Goal: Information Seeking & Learning: Check status

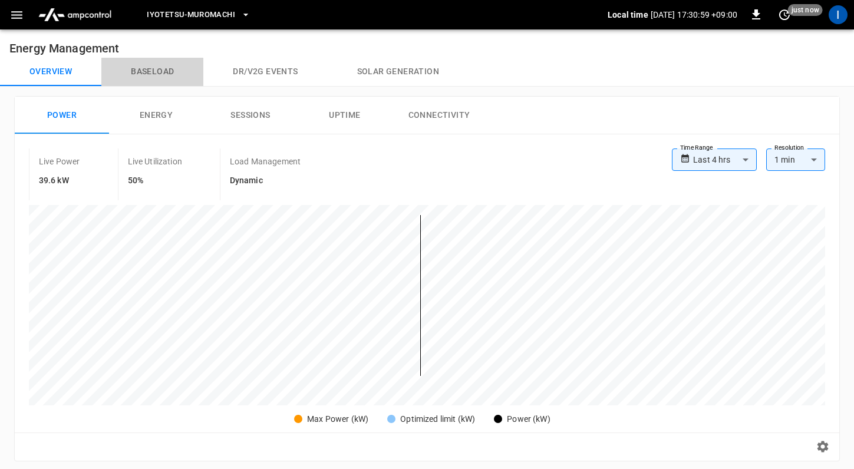
click at [154, 75] on button "Baseload" at bounding box center [152, 72] width 102 height 28
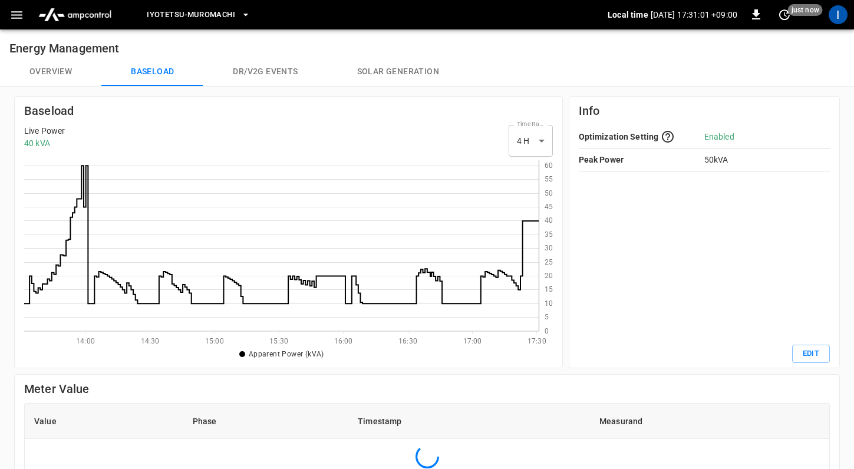
scroll to position [162, 506]
click at [64, 72] on button "Overview" at bounding box center [50, 72] width 101 height 28
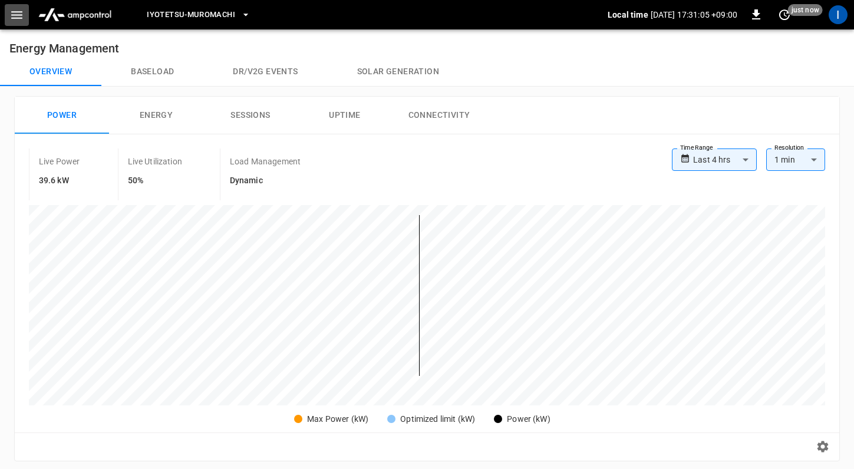
click at [16, 18] on icon "button" at bounding box center [16, 15] width 11 height 8
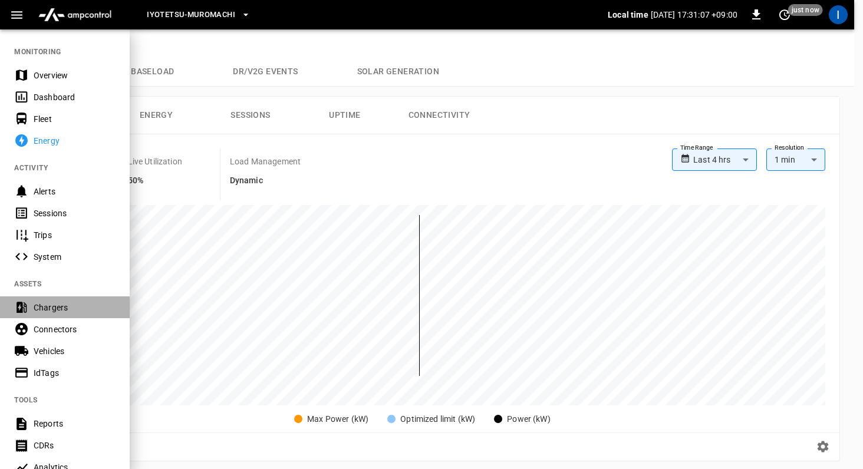
click at [60, 308] on div "Chargers" at bounding box center [75, 308] width 82 height 12
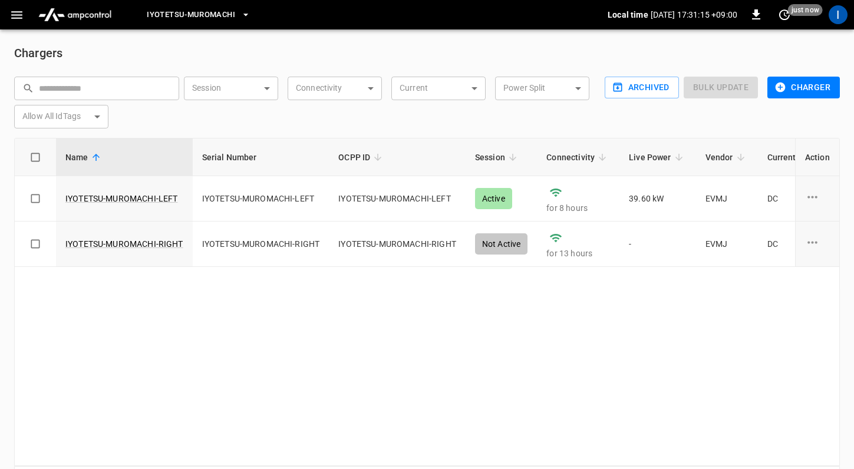
click at [16, 22] on button "button" at bounding box center [17, 15] width 24 height 22
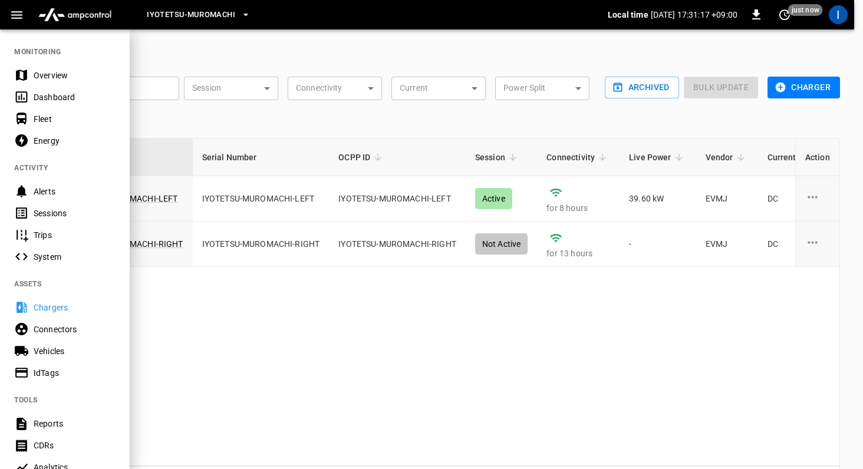
click at [62, 139] on div "Energy" at bounding box center [75, 141] width 82 height 12
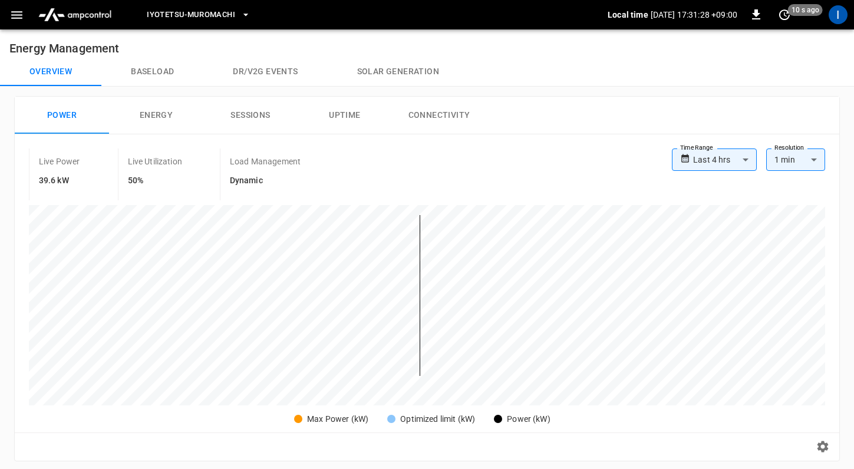
click at [169, 71] on button "Baseload" at bounding box center [152, 72] width 102 height 28
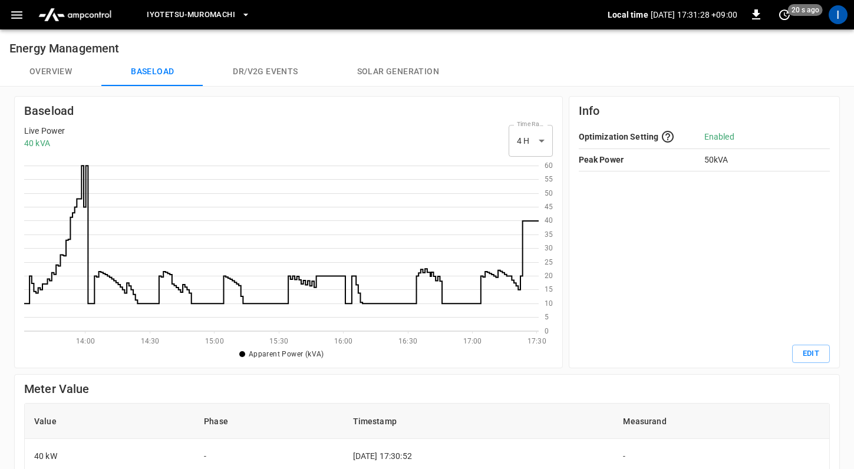
scroll to position [162, 506]
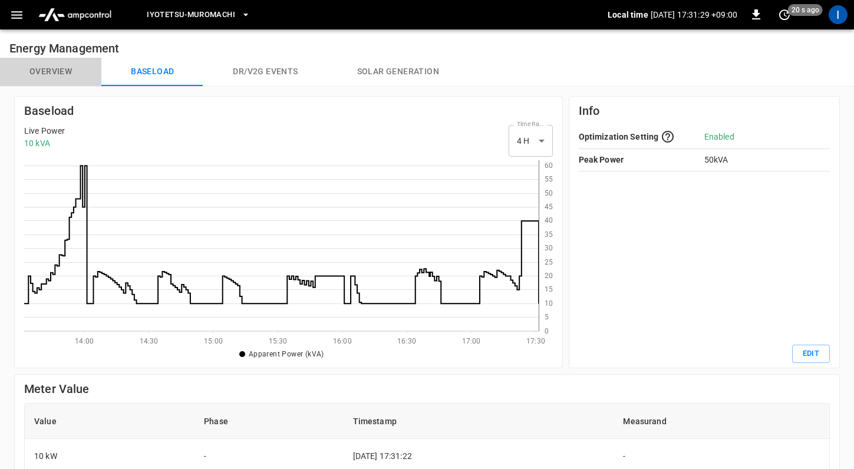
click at [73, 73] on button "Overview" at bounding box center [50, 72] width 101 height 28
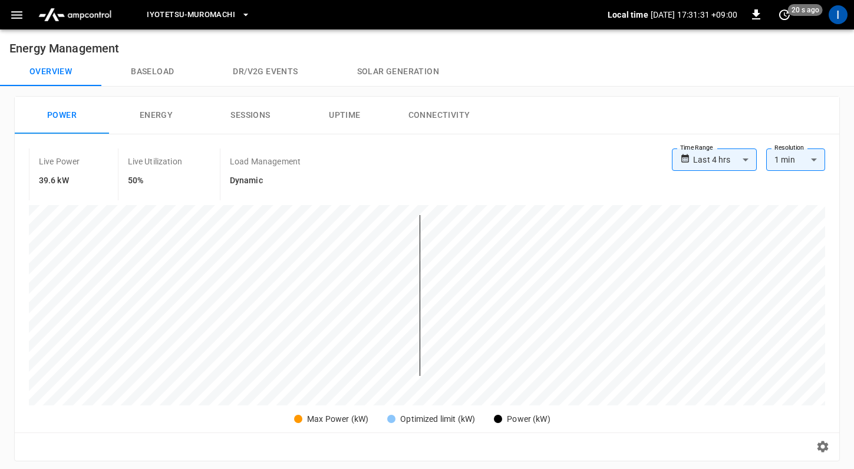
click at [158, 119] on button "Energy" at bounding box center [156, 116] width 94 height 38
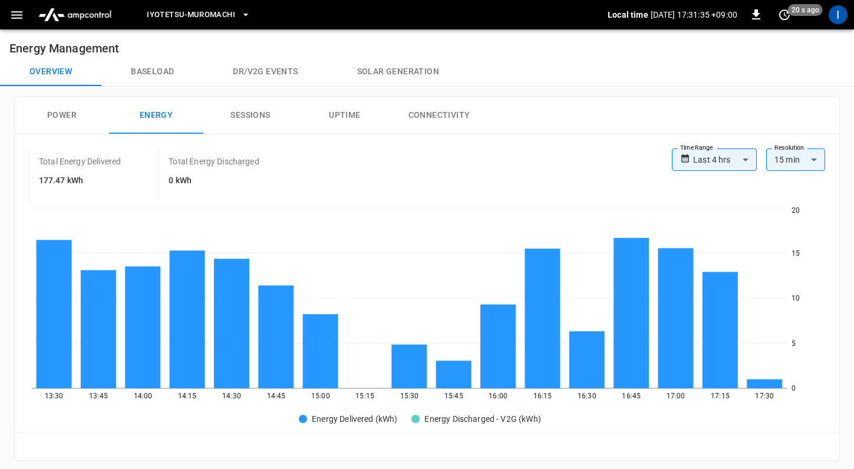
click at [262, 119] on button "Sessions" at bounding box center [250, 116] width 94 height 38
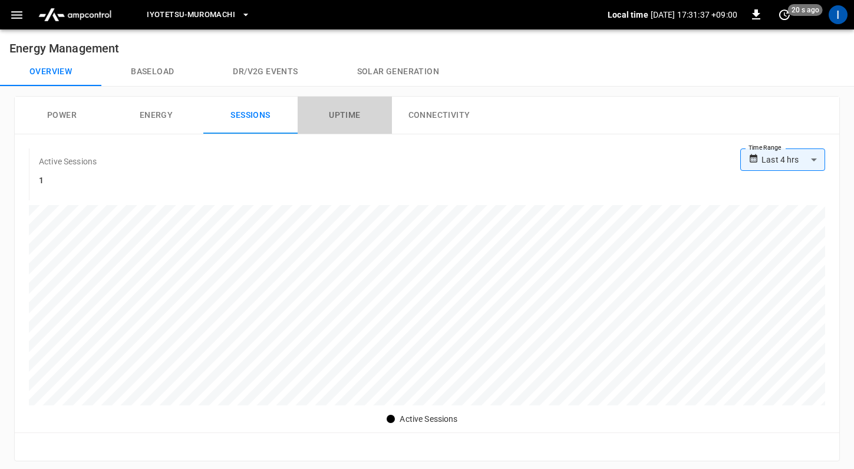
click at [338, 118] on button "Uptime" at bounding box center [345, 116] width 94 height 38
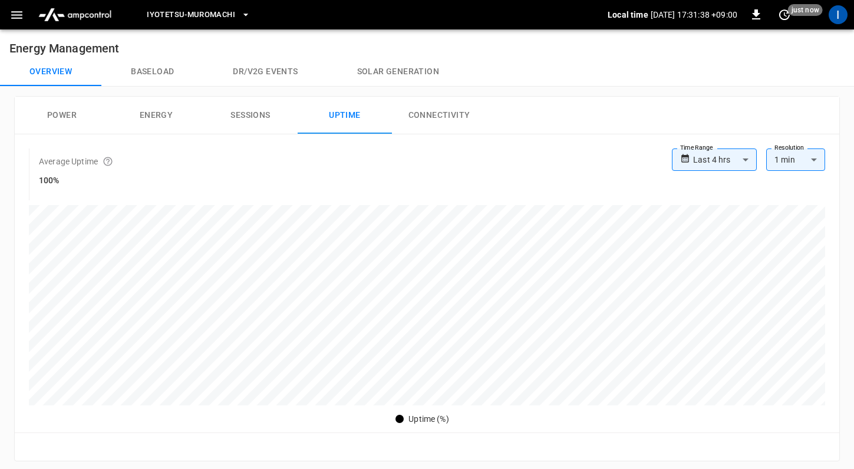
click at [436, 126] on button "Connectivity" at bounding box center [439, 116] width 94 height 38
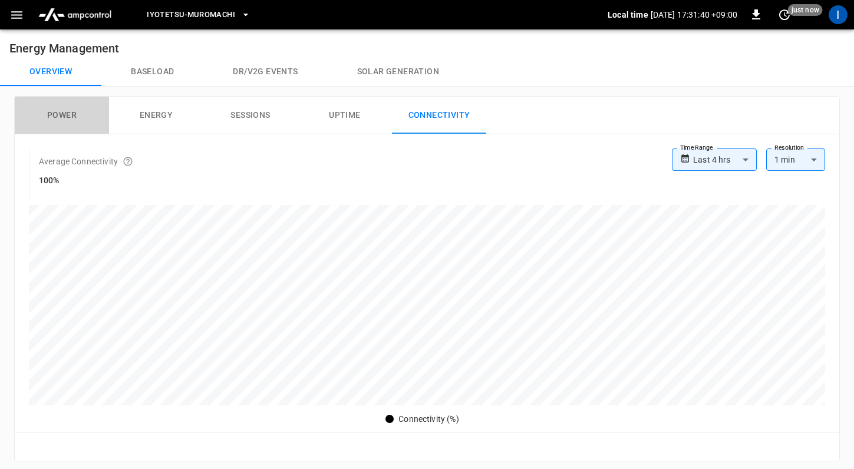
click at [63, 110] on button "Power" at bounding box center [62, 116] width 94 height 38
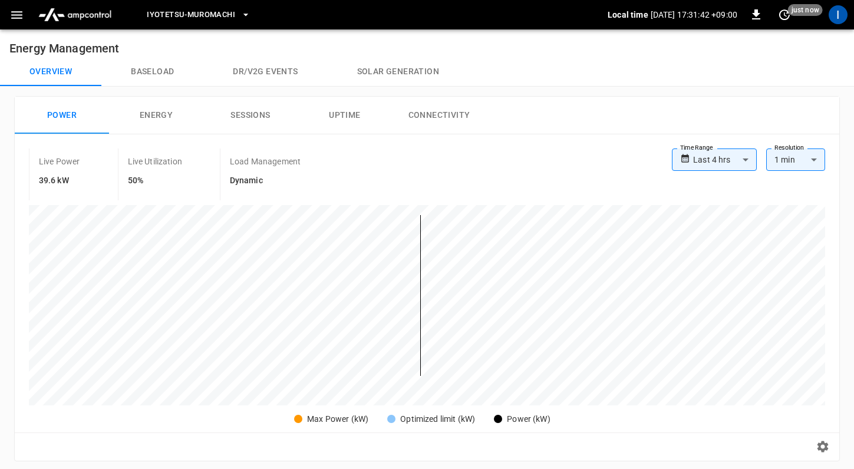
click at [19, 22] on button "button" at bounding box center [17, 15] width 24 height 22
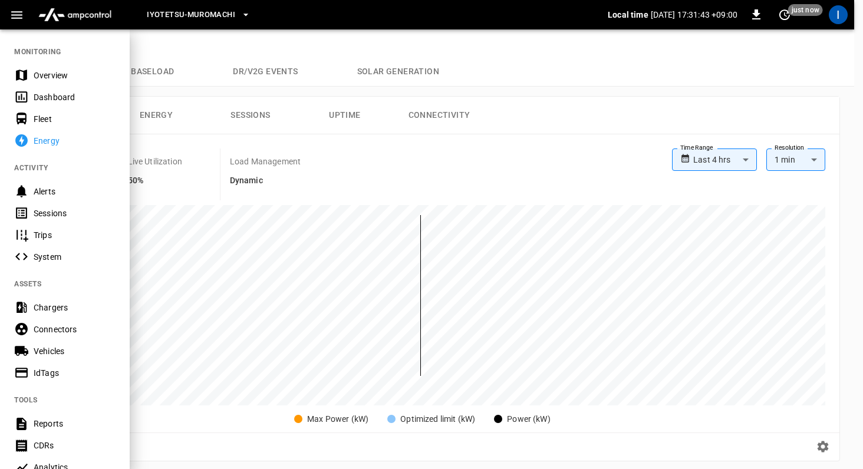
click at [51, 309] on div "Chargers" at bounding box center [75, 308] width 82 height 12
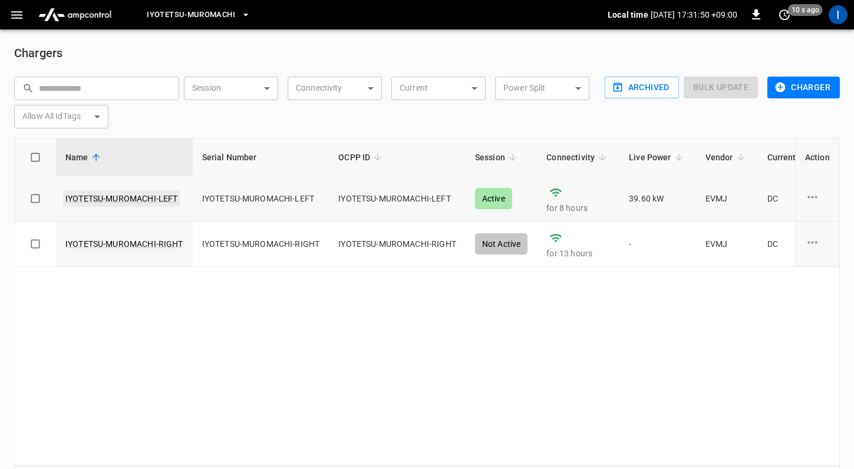
click at [93, 196] on link "IYOTETSU-MUROMACHI-LEFT" at bounding box center [121, 198] width 117 height 17
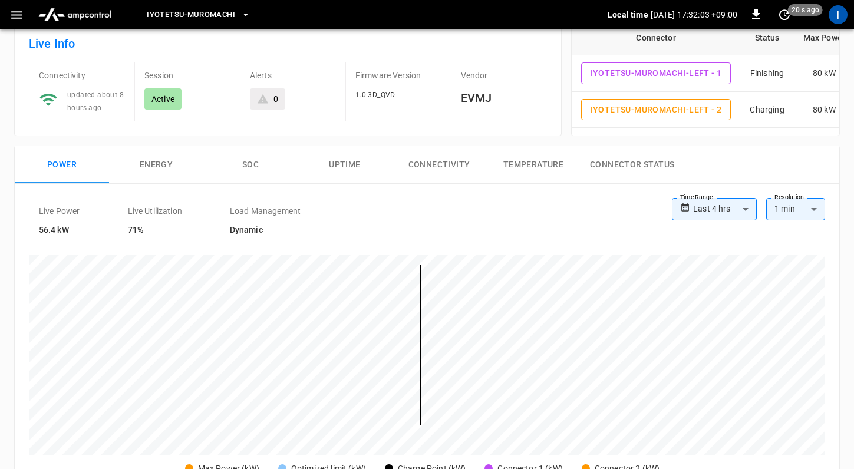
scroll to position [224, 0]
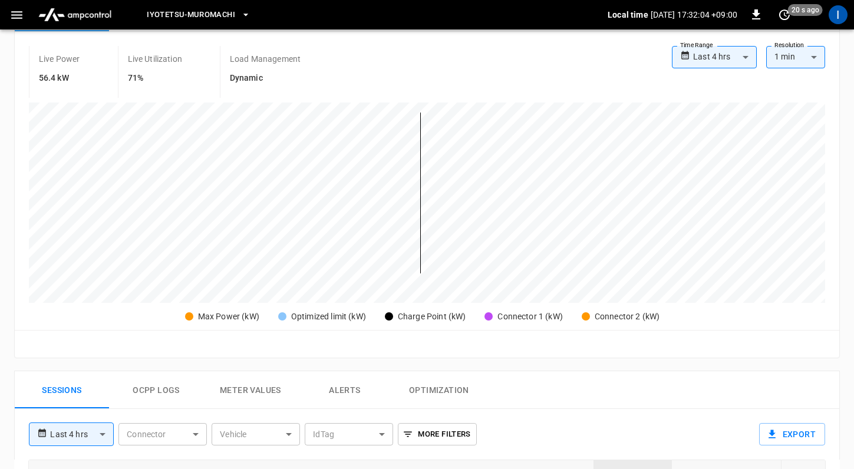
click at [797, 58] on body "**********" at bounding box center [427, 305] width 854 height 1059
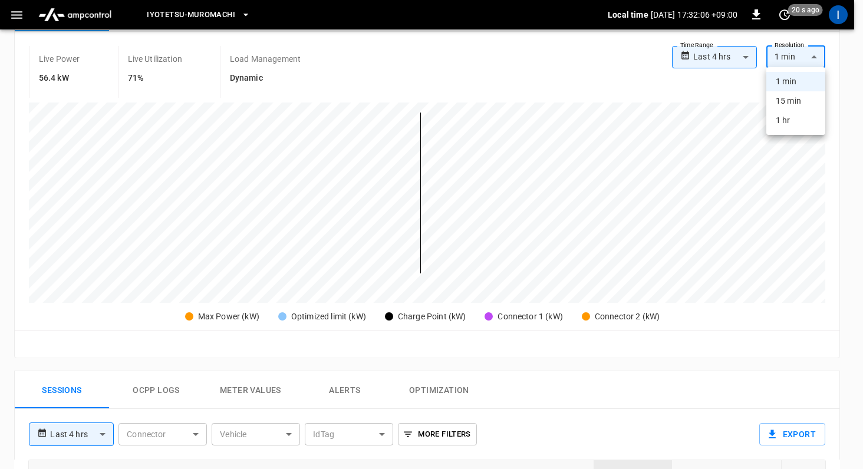
click at [655, 101] on div at bounding box center [431, 234] width 863 height 469
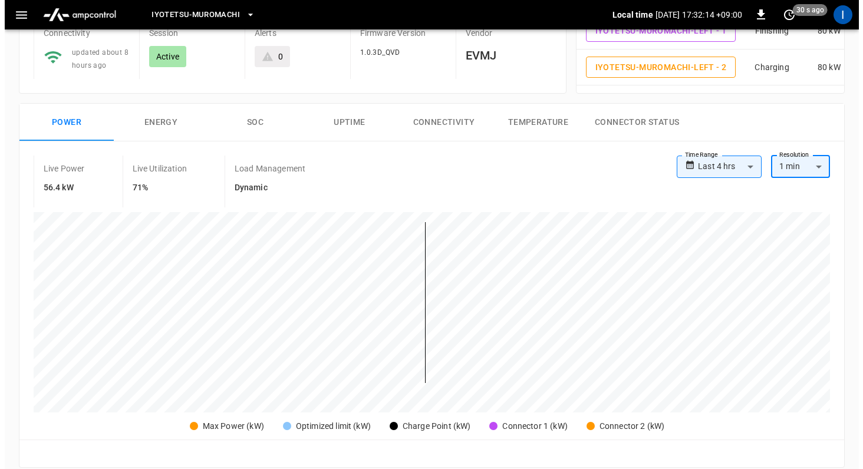
scroll to position [0, 0]
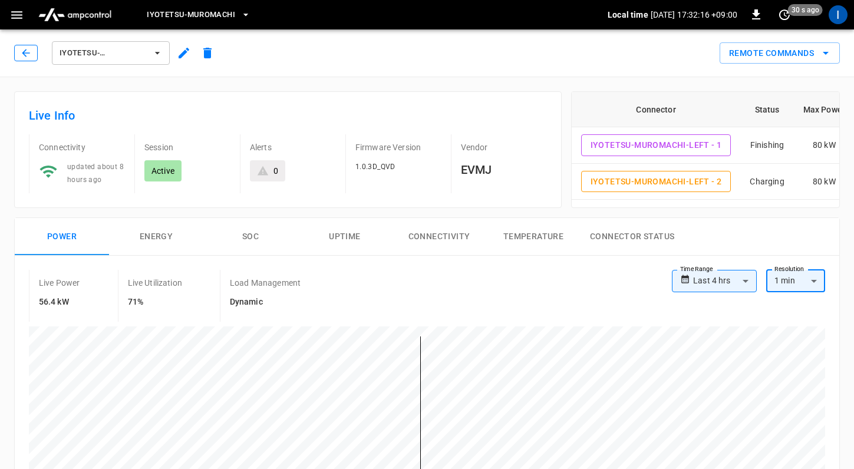
click at [29, 55] on icon "button" at bounding box center [26, 53] width 12 height 12
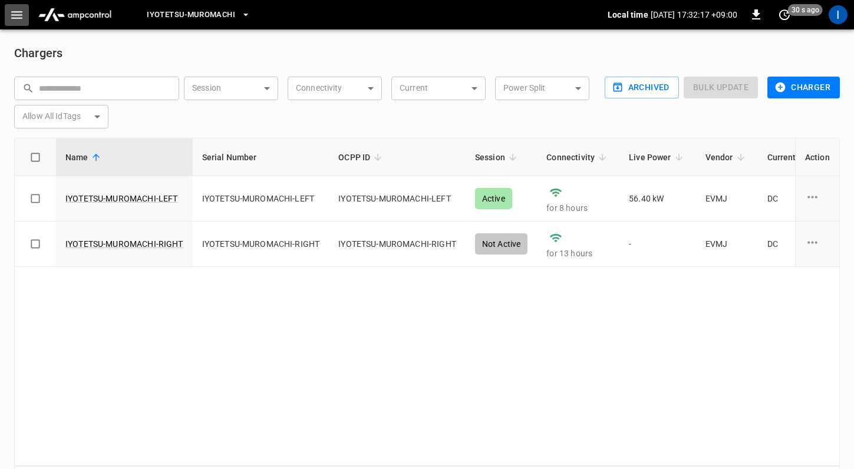
click at [15, 23] on button "button" at bounding box center [17, 15] width 24 height 22
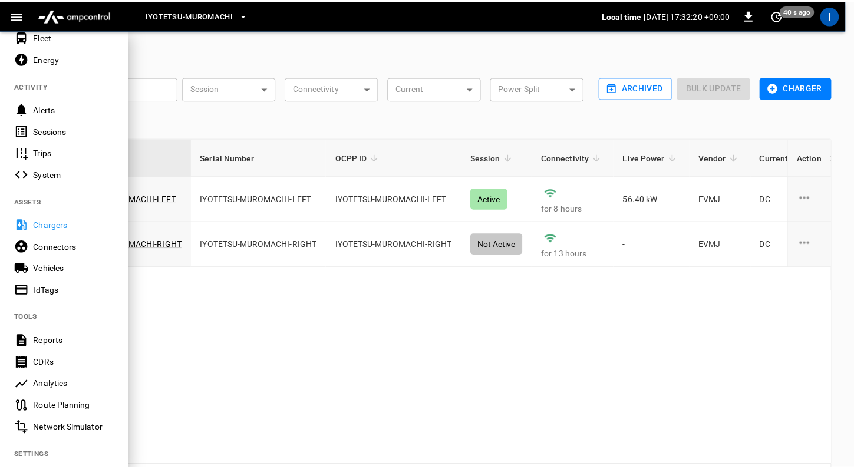
scroll to position [87, 0]
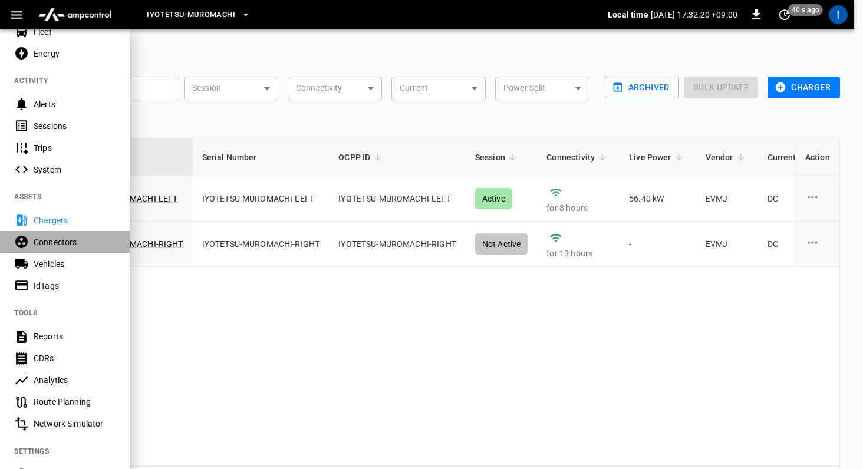
click at [72, 251] on div "Connectors" at bounding box center [65, 242] width 130 height 22
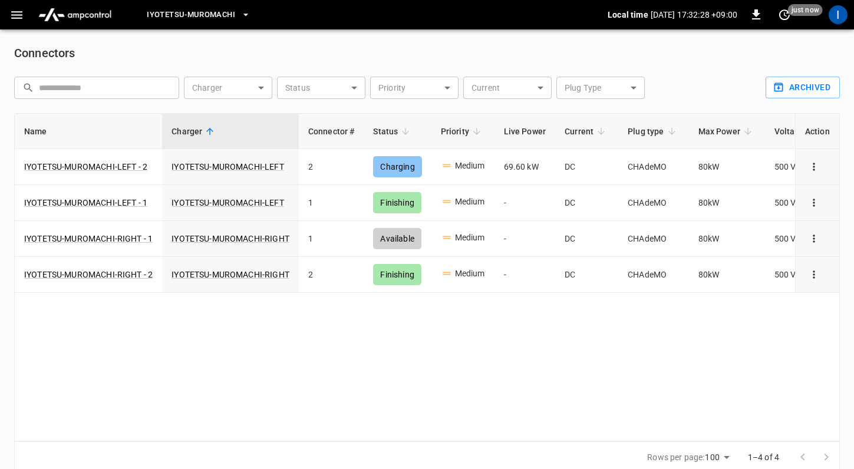
click at [11, 14] on icon "button" at bounding box center [16, 15] width 15 height 15
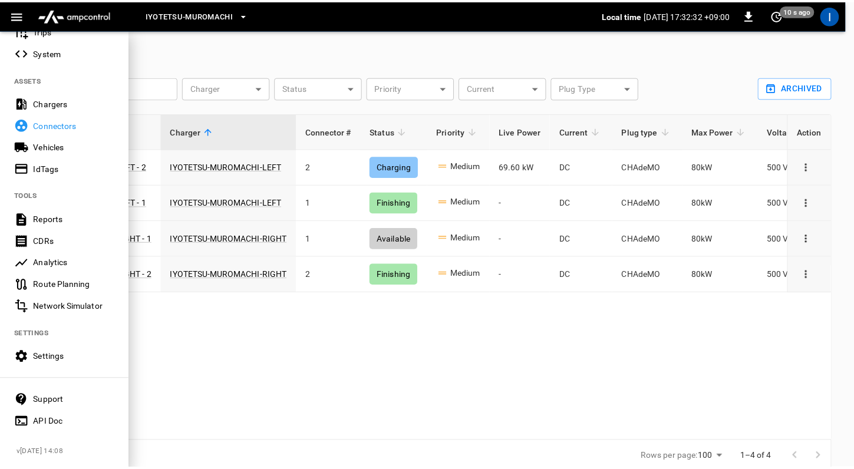
scroll to position [212, 0]
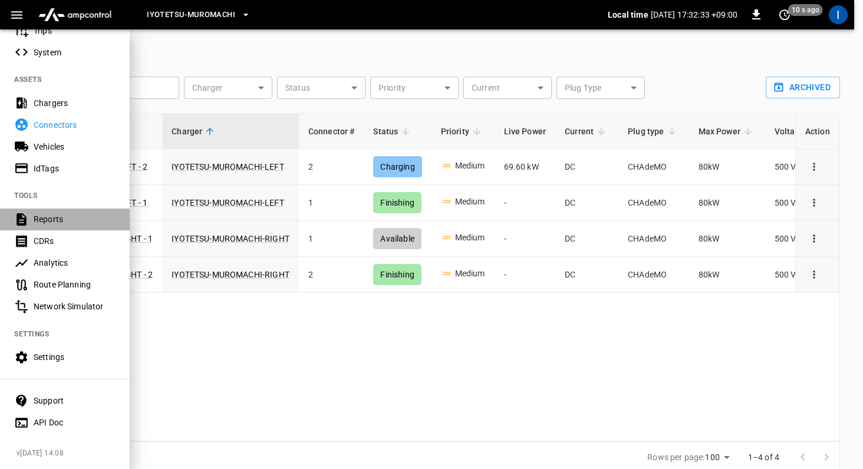
click at [84, 213] on div "Reports" at bounding box center [75, 219] width 82 height 12
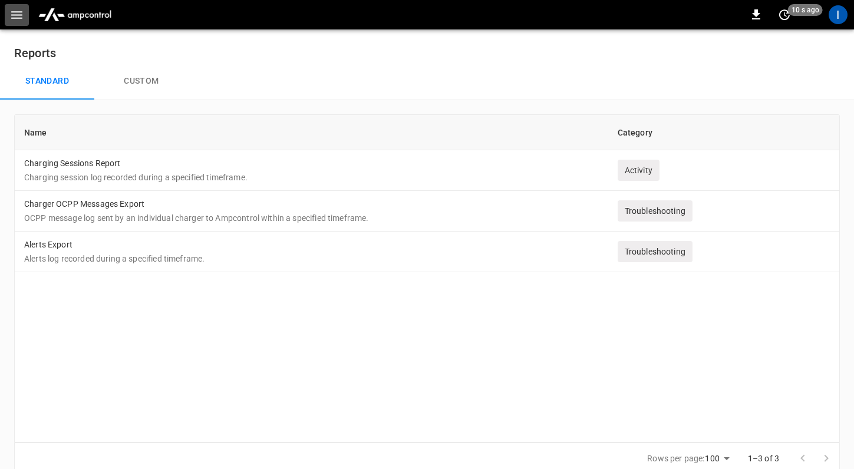
click at [21, 17] on icon "button" at bounding box center [16, 15] width 15 height 15
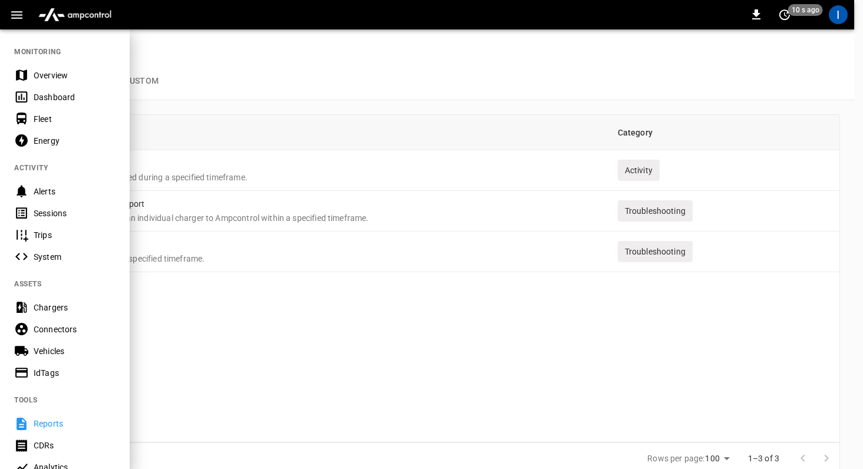
click at [54, 134] on div "Energy" at bounding box center [65, 141] width 130 height 22
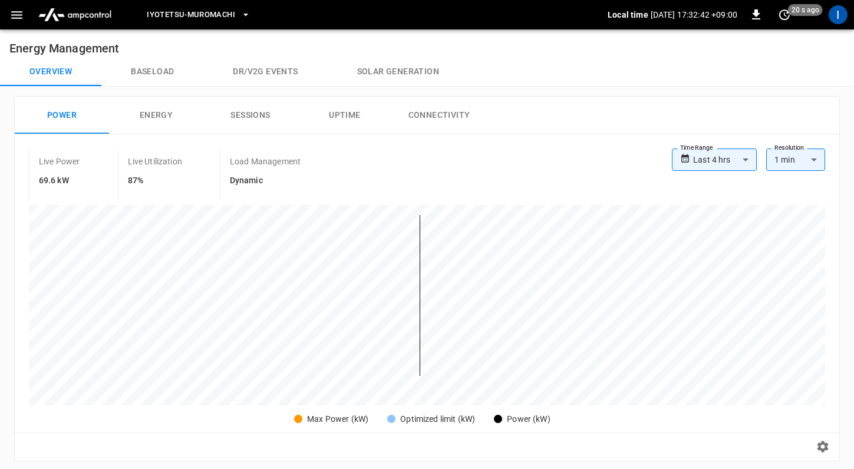
click at [177, 120] on button "Energy" at bounding box center [156, 116] width 94 height 38
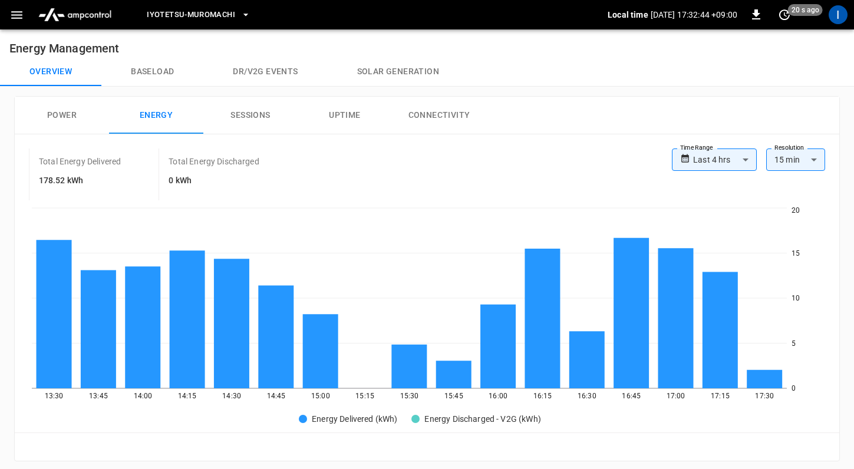
click at [258, 120] on button "Sessions" at bounding box center [250, 116] width 94 height 38
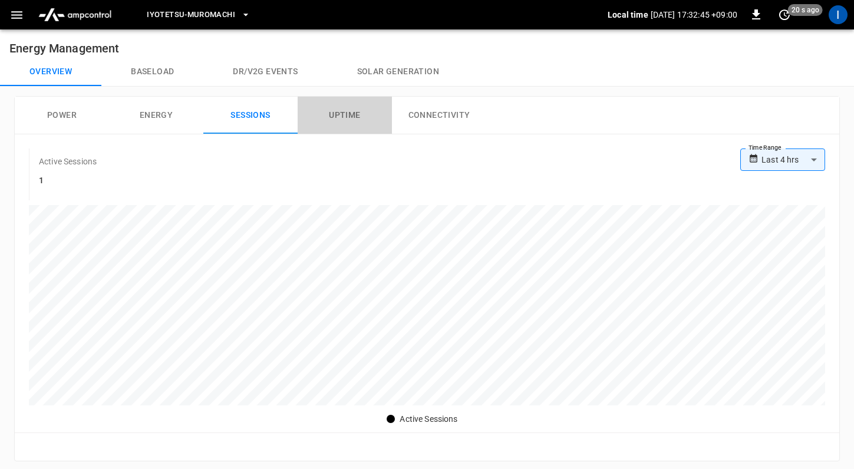
click at [355, 121] on button "Uptime" at bounding box center [345, 116] width 94 height 38
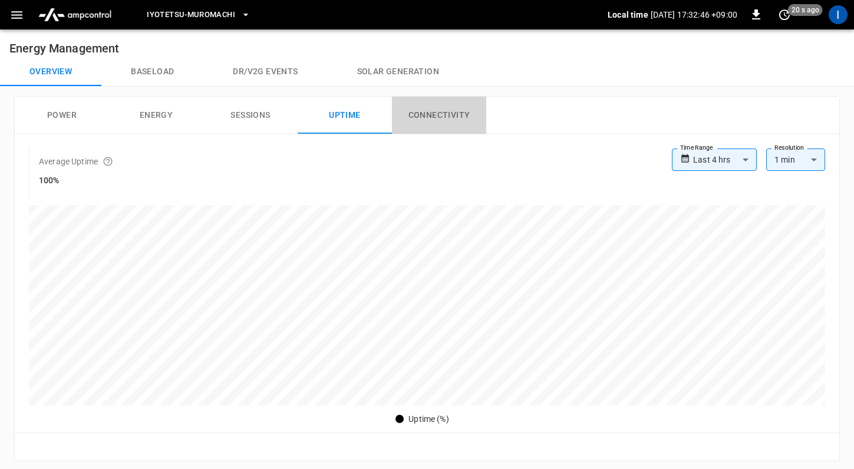
click at [448, 118] on button "Connectivity" at bounding box center [439, 116] width 94 height 38
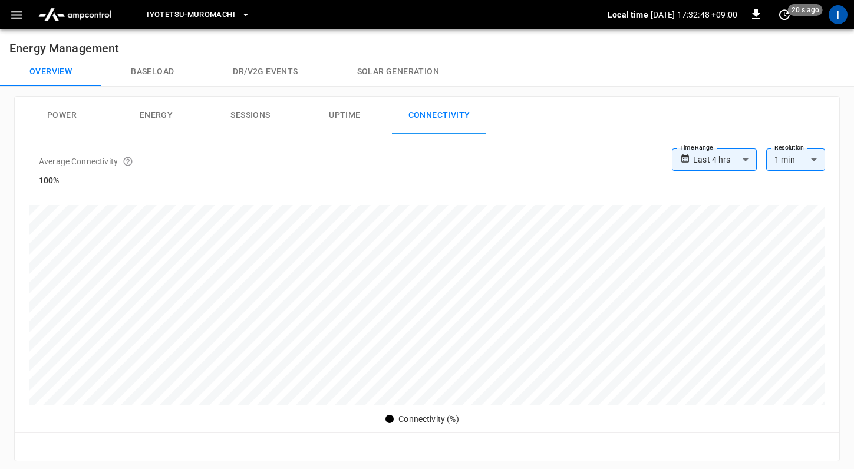
click at [54, 113] on button "Power" at bounding box center [62, 116] width 94 height 38
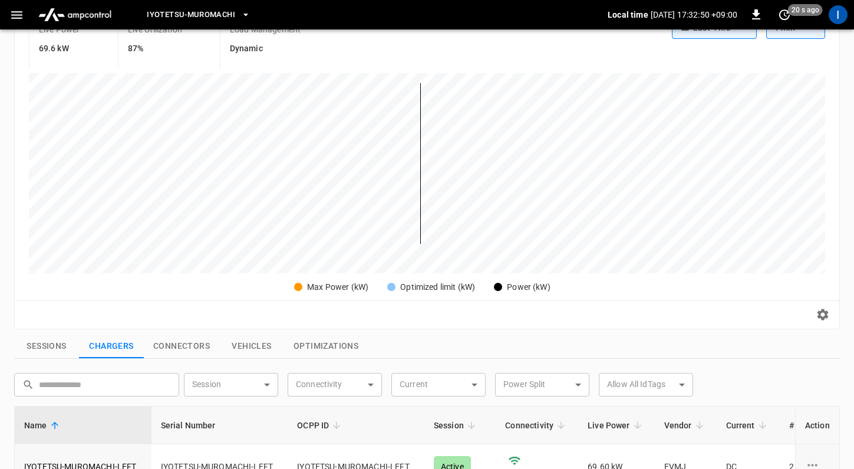
scroll to position [128, 0]
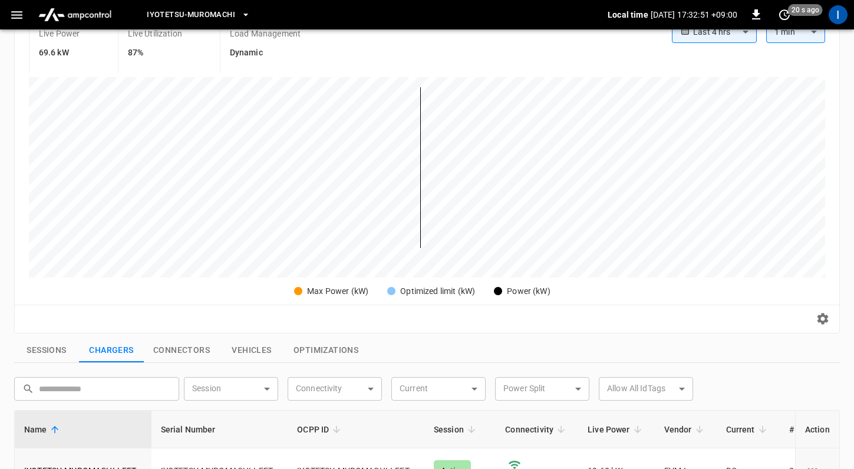
click at [64, 353] on button "Sessions" at bounding box center [46, 350] width 65 height 25
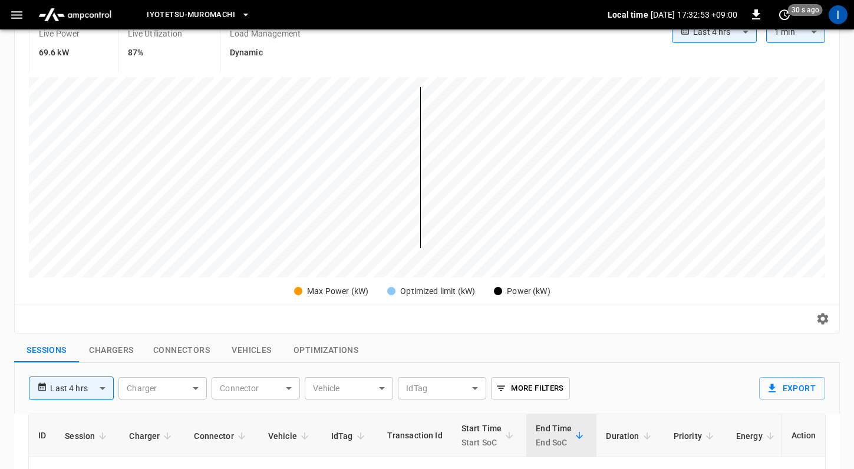
click at [183, 349] on button "Connectors" at bounding box center [181, 350] width 75 height 25
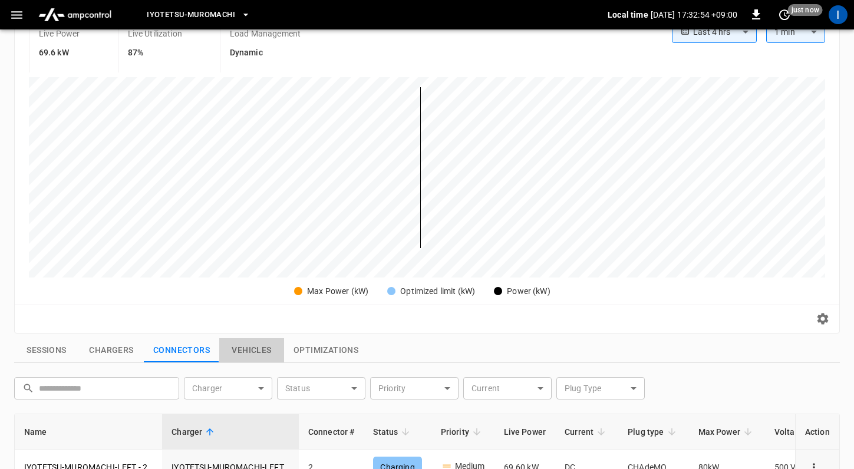
click at [256, 353] on button "Vehicles" at bounding box center [251, 350] width 65 height 25
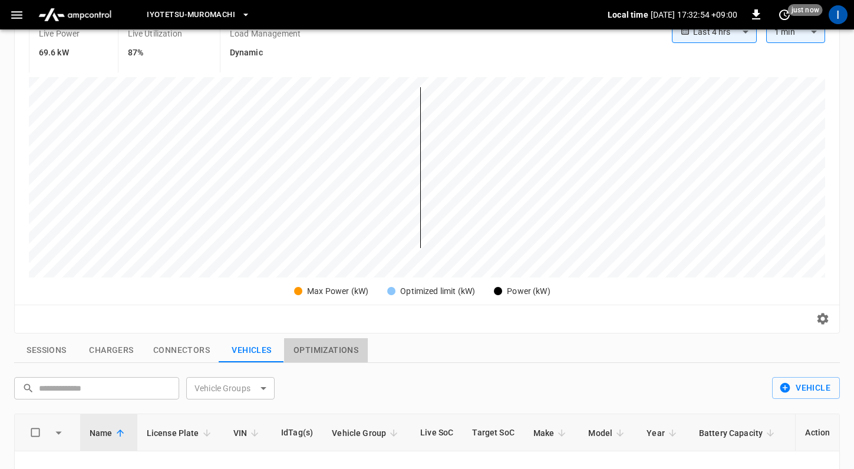
click at [323, 351] on button "Optimizations" at bounding box center [326, 350] width 84 height 25
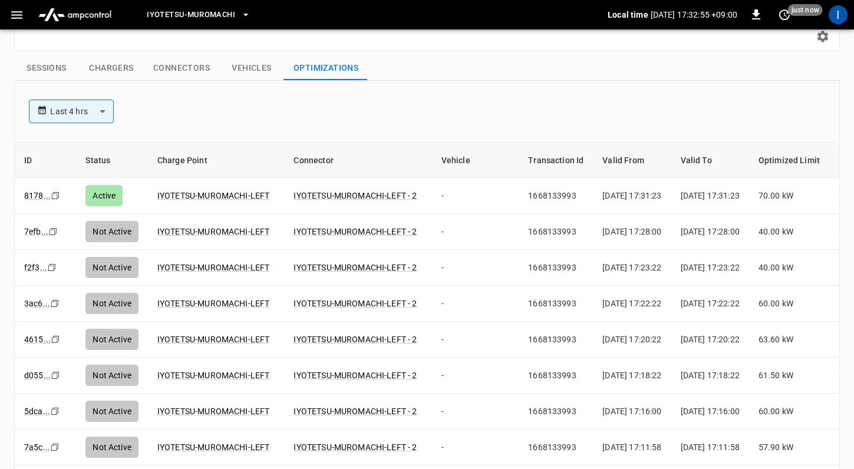
scroll to position [209, 0]
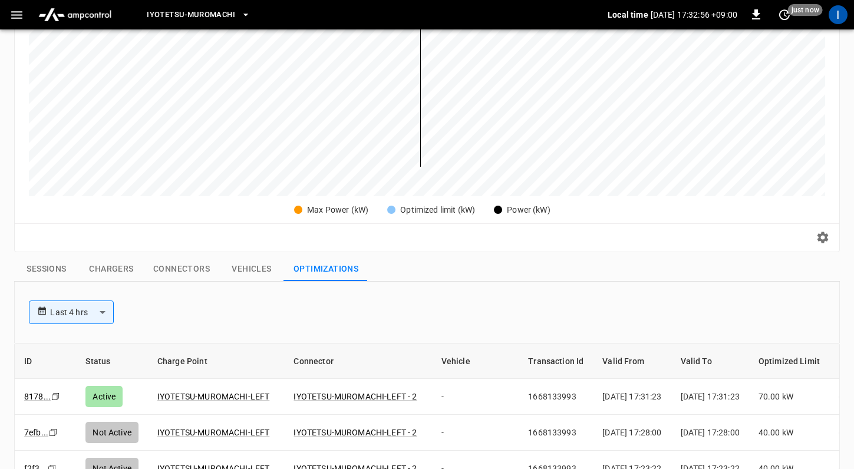
click at [62, 272] on button "Sessions" at bounding box center [46, 269] width 65 height 25
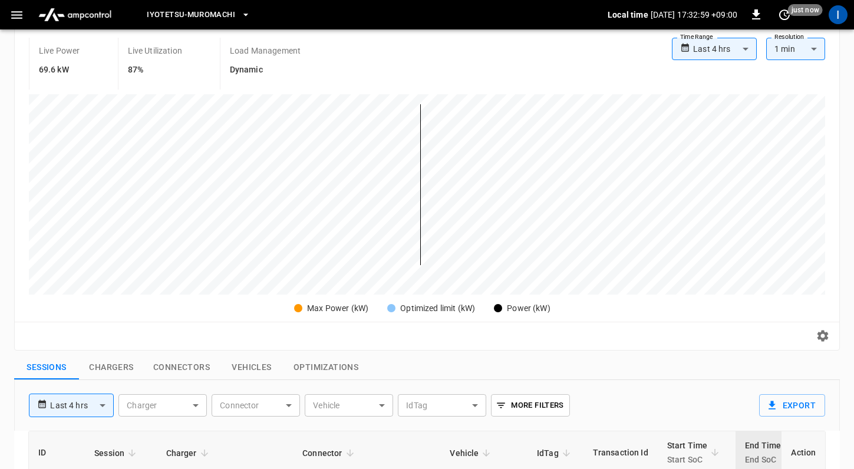
scroll to position [0, 0]
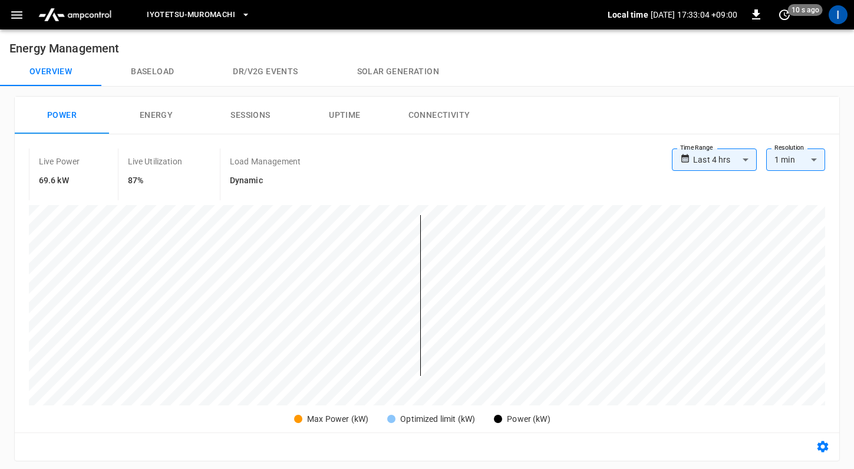
click at [821, 446] on icon "button" at bounding box center [823, 447] width 14 height 14
click at [139, 113] on button "Energy" at bounding box center [156, 116] width 94 height 38
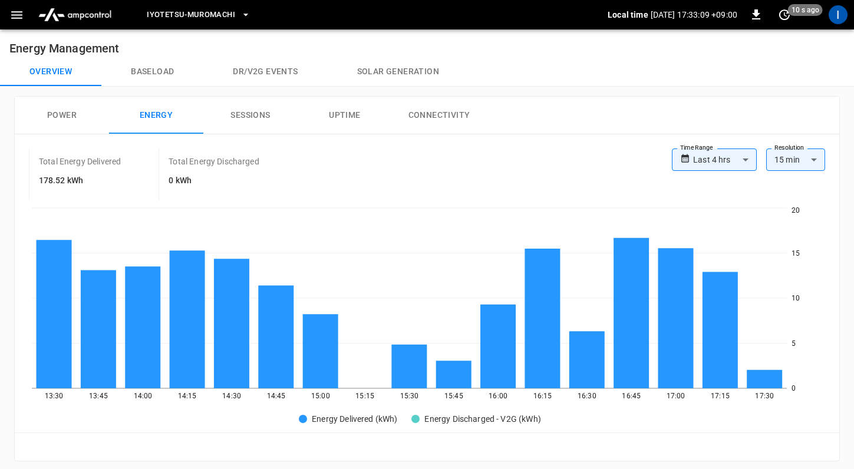
click at [235, 114] on button "Sessions" at bounding box center [250, 116] width 94 height 38
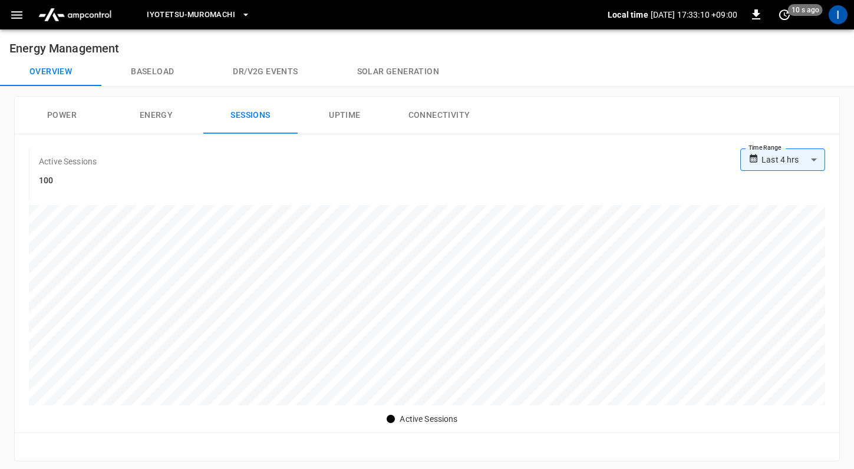
click at [347, 119] on button "Uptime" at bounding box center [345, 116] width 94 height 38
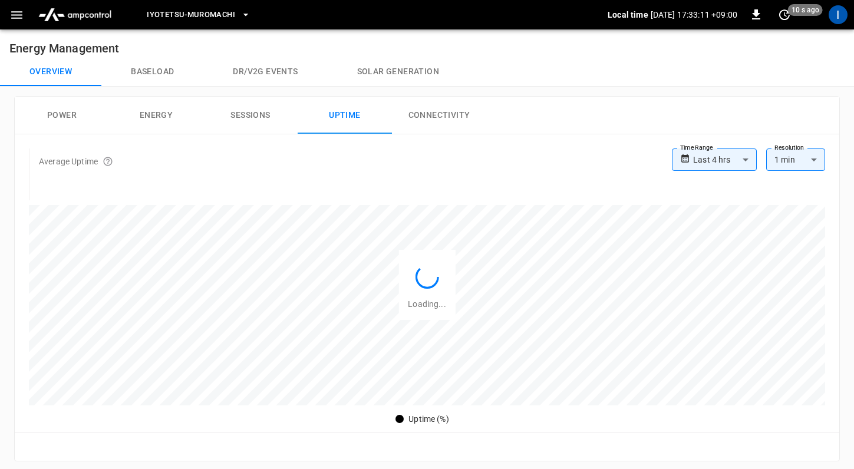
click at [455, 116] on button "Connectivity" at bounding box center [439, 116] width 94 height 38
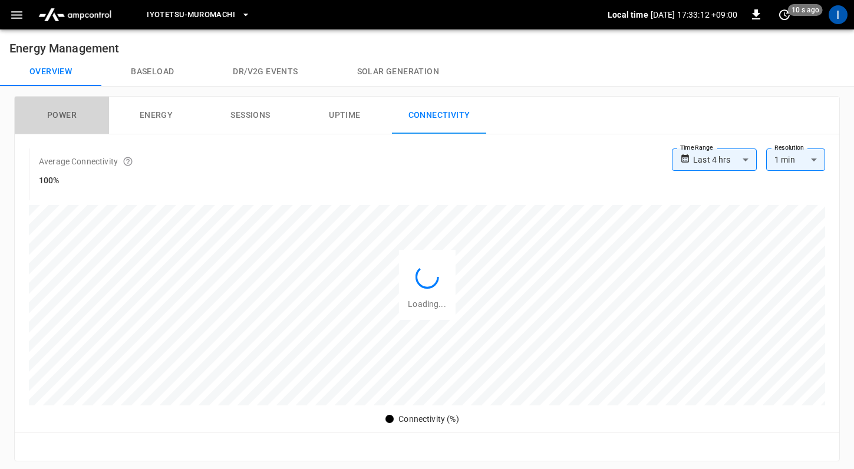
click at [62, 110] on button "Power" at bounding box center [62, 116] width 94 height 38
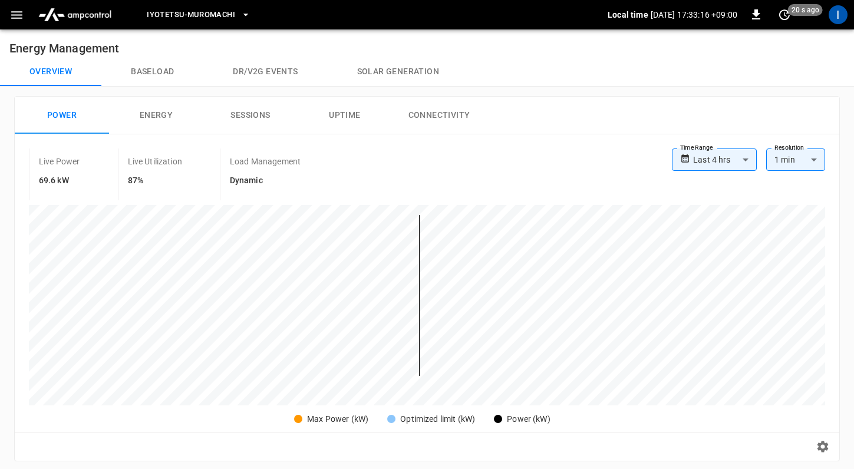
click at [734, 165] on body "**********" at bounding box center [427, 454] width 854 height 908
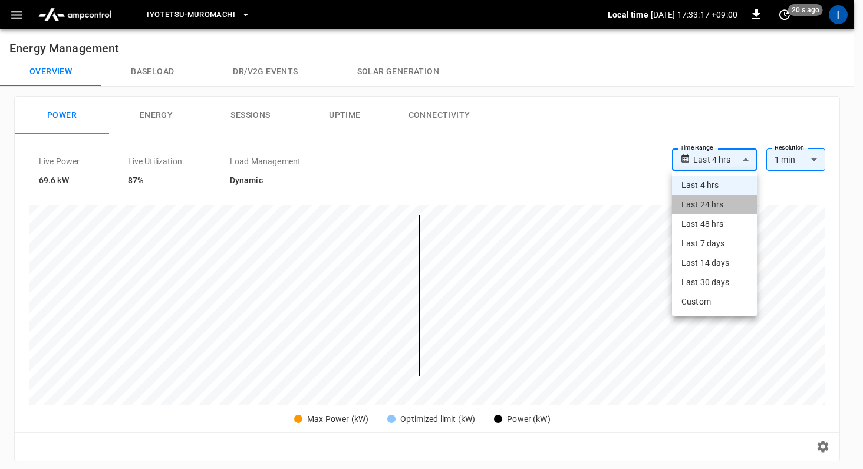
click at [726, 199] on li "Last 24 hrs" at bounding box center [714, 204] width 85 height 19
type input "**********"
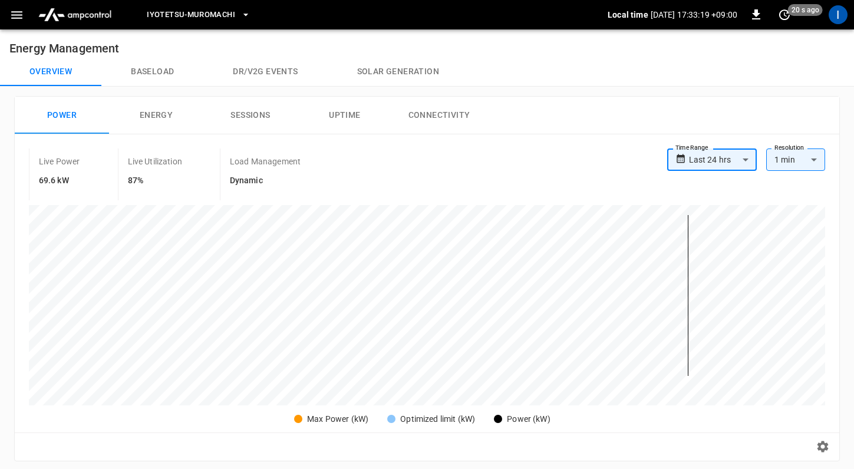
click at [587, 185] on div "Live Power 69.6 kW Live Utilization 87% Load Management Dynamic" at bounding box center [348, 175] width 639 height 52
click at [17, 14] on icon "button" at bounding box center [16, 15] width 15 height 15
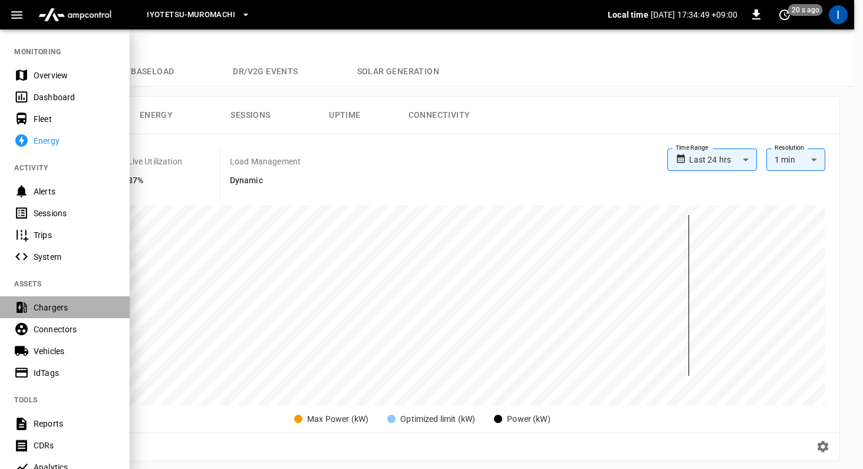
click at [63, 297] on div "Chargers" at bounding box center [65, 308] width 130 height 22
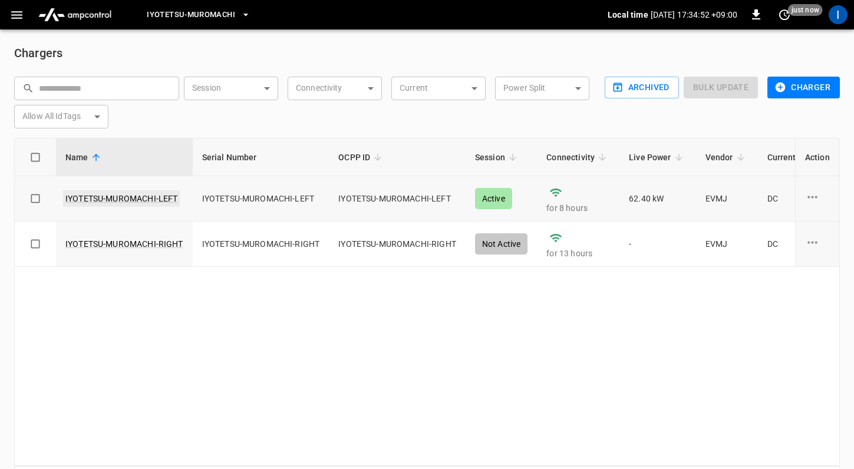
click at [129, 195] on link "IYOTETSU-MUROMACHI-LEFT" at bounding box center [121, 198] width 117 height 17
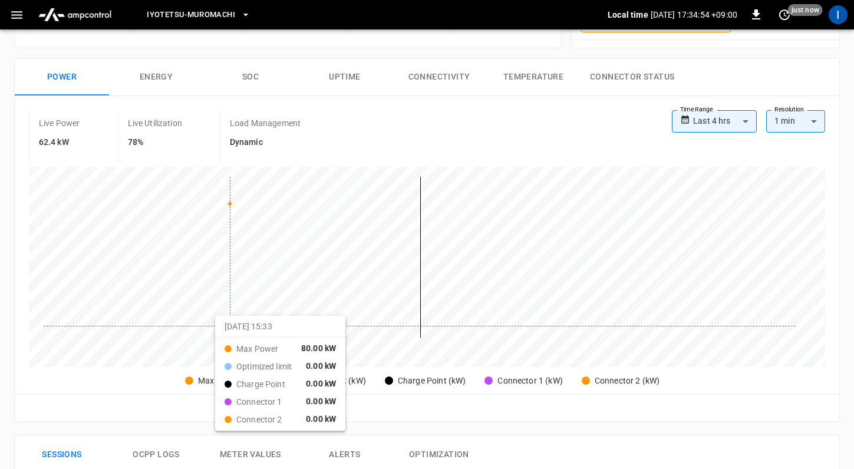
scroll to position [155, 0]
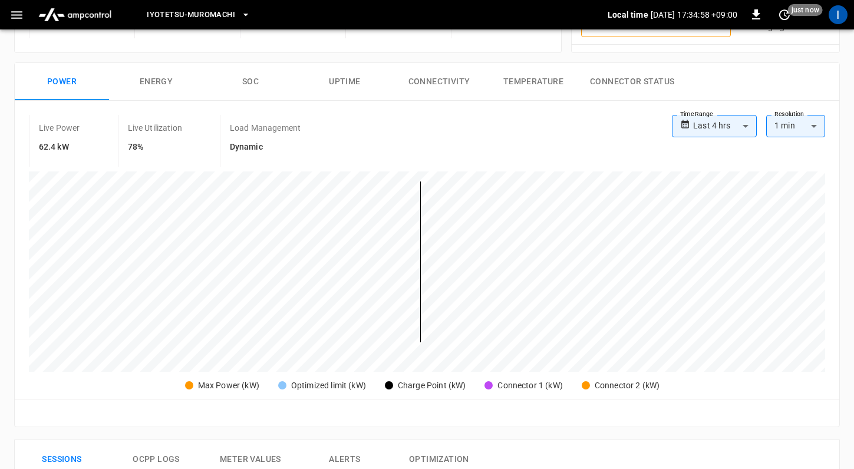
click at [698, 134] on body "**********" at bounding box center [427, 374] width 854 height 1059
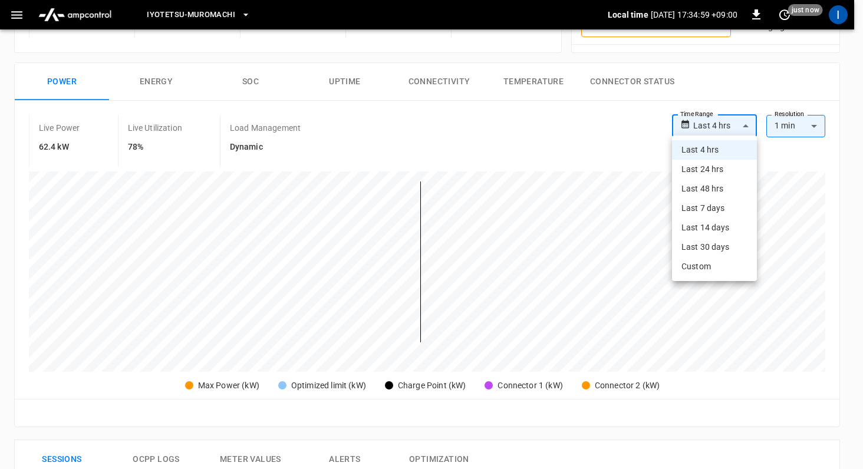
click at [711, 175] on li "Last 24 hrs" at bounding box center [714, 169] width 85 height 19
type input "**********"
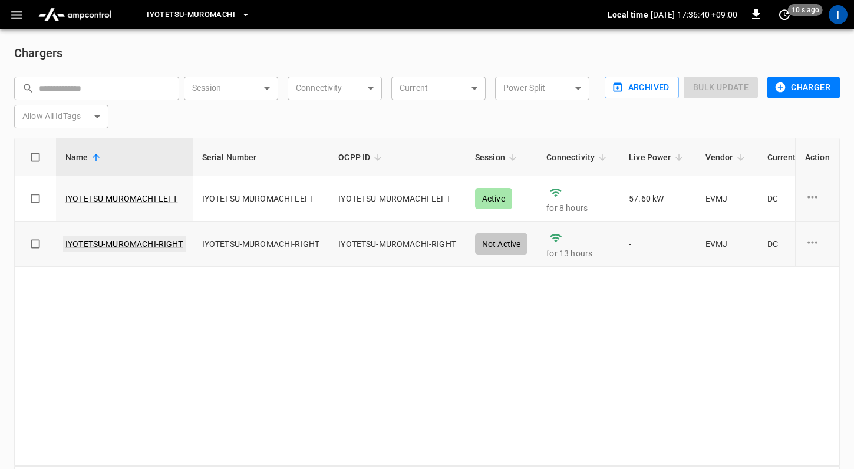
click at [99, 246] on link "IYOTETSU-MUROMACHI-RIGHT" at bounding box center [124, 244] width 123 height 17
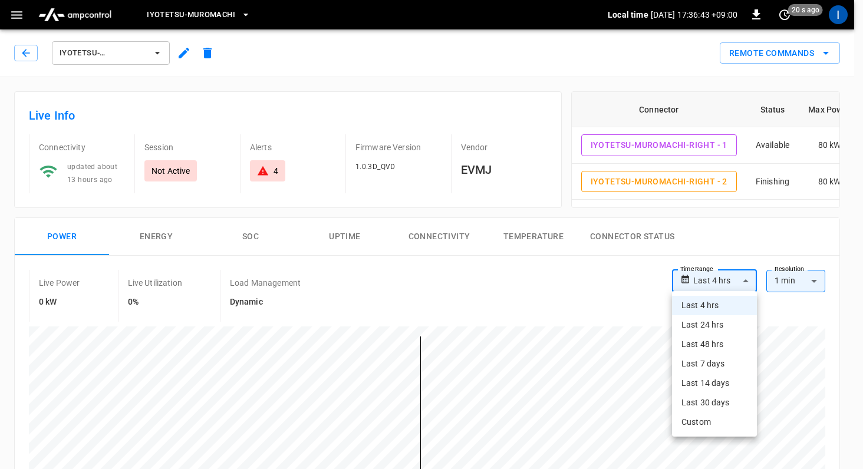
click at [712, 323] on li "Last 24 hrs" at bounding box center [714, 324] width 85 height 19
type input "**********"
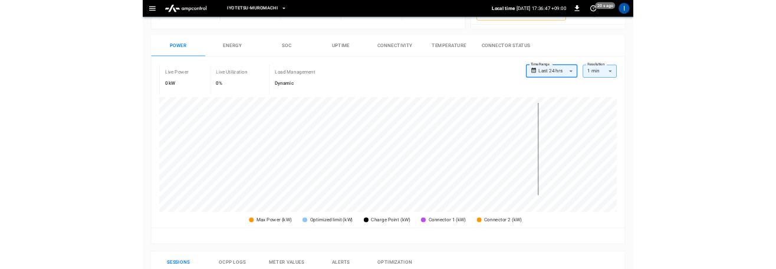
scroll to position [152, 0]
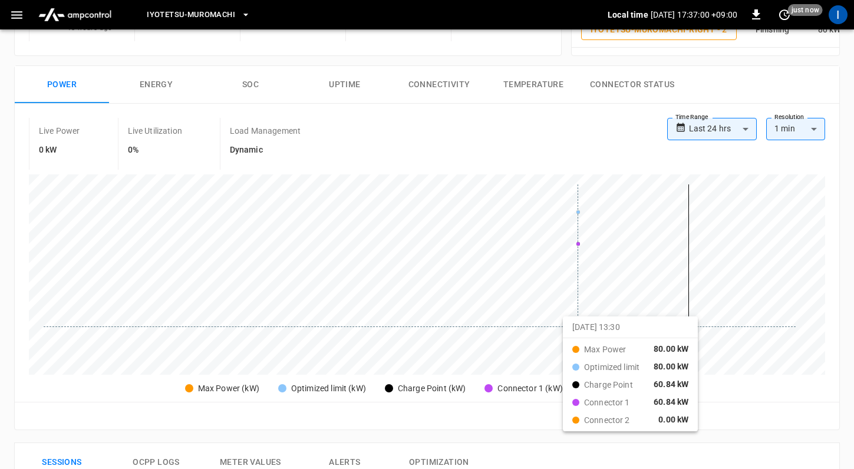
click at [578, 326] on div at bounding box center [420, 265] width 752 height 161
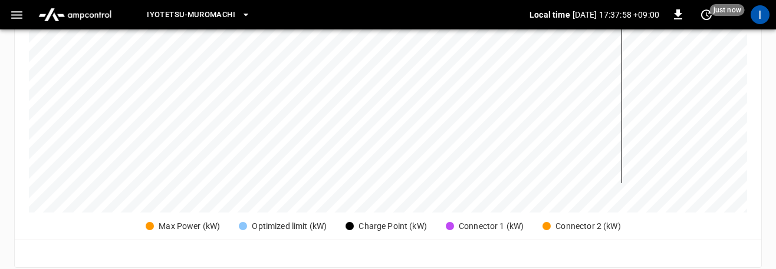
scroll to position [312, 0]
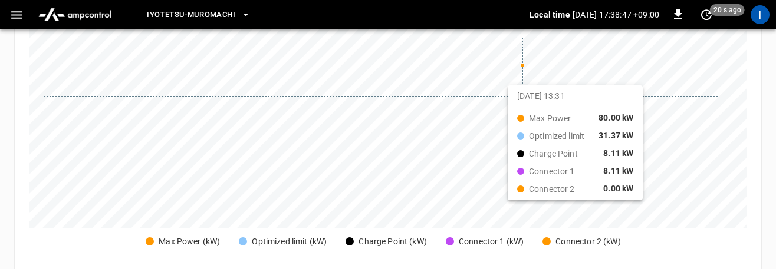
click at [522, 94] on div at bounding box center [381, 118] width 674 height 161
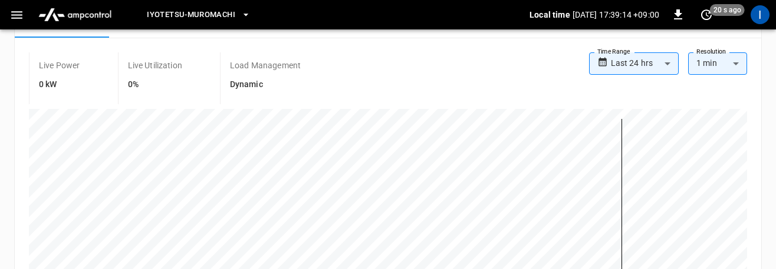
scroll to position [228, 0]
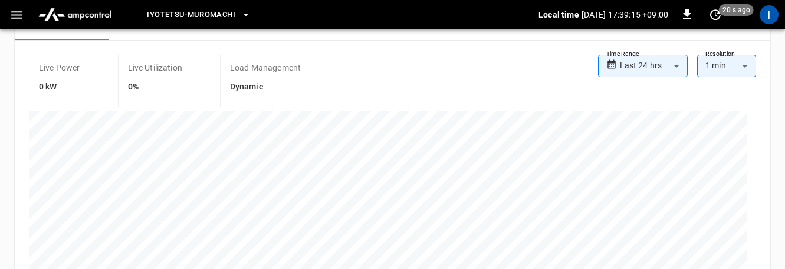
click at [670, 59] on body "**********" at bounding box center [392, 238] width 785 height 932
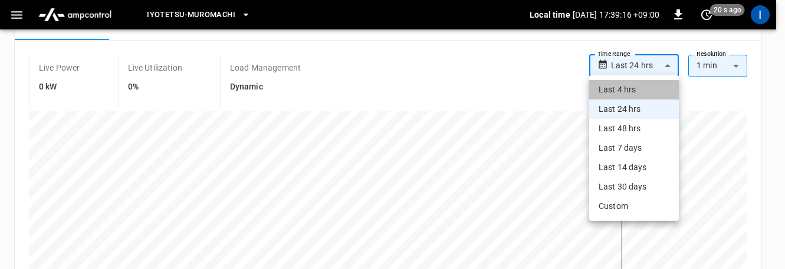
click at [646, 94] on li "Last 4 hrs" at bounding box center [634, 89] width 90 height 19
type input "**********"
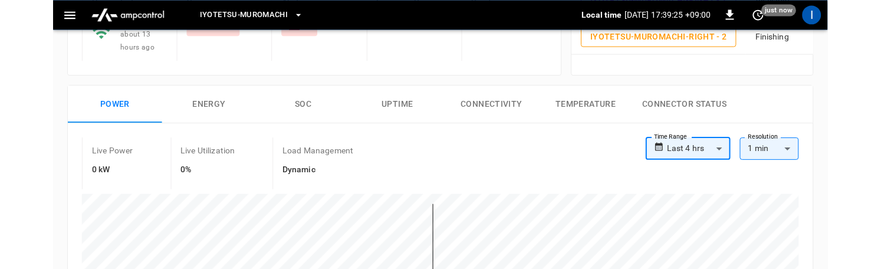
scroll to position [144, 0]
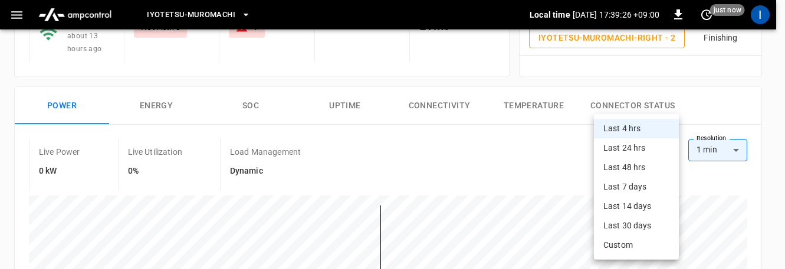
click at [649, 146] on li "Last 24 hrs" at bounding box center [636, 148] width 85 height 19
type input "**********"
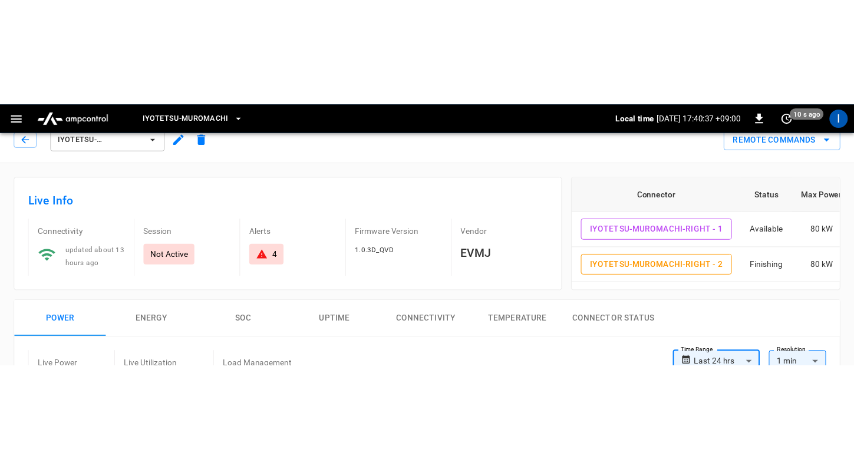
scroll to position [0, 0]
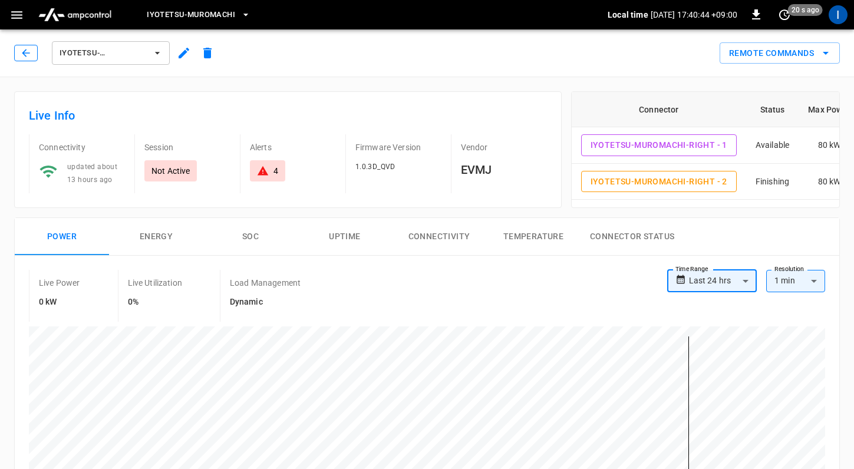
click at [19, 53] on button "button" at bounding box center [26, 53] width 24 height 17
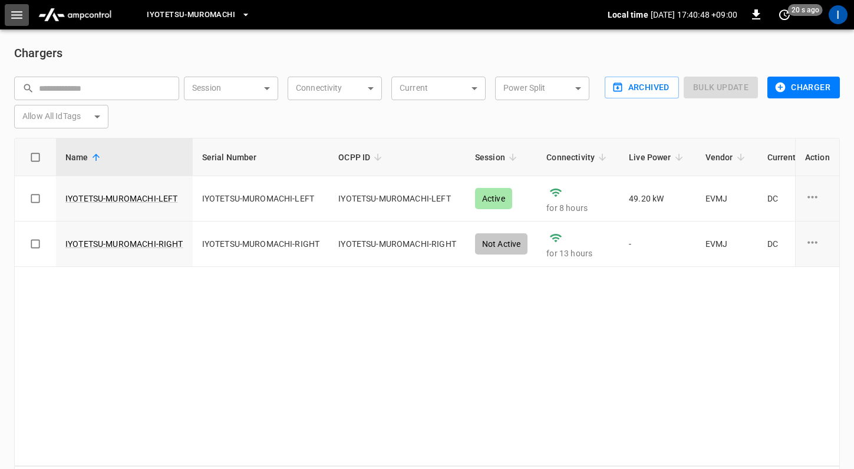
click at [12, 12] on icon "button" at bounding box center [16, 15] width 11 height 8
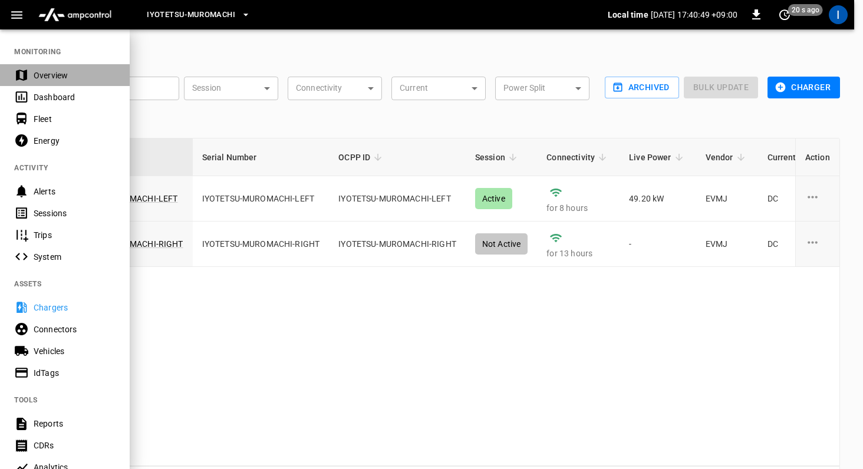
click at [70, 74] on div "Overview" at bounding box center [75, 76] width 82 height 12
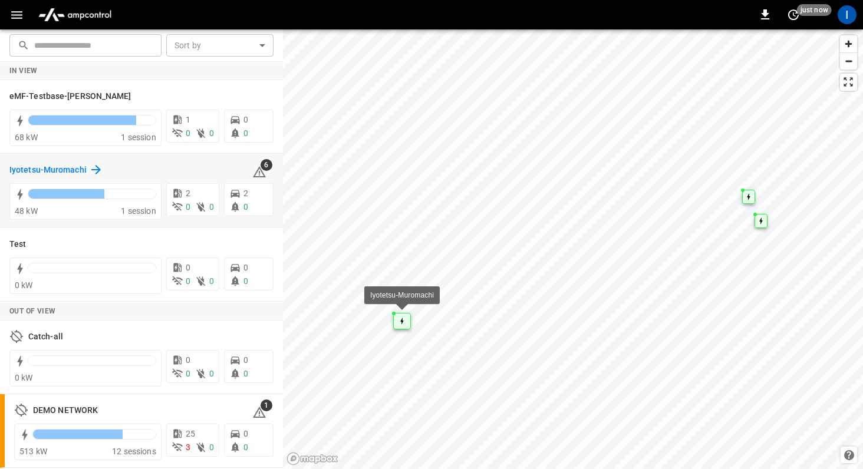
click at [32, 170] on h6 "Iyotetsu-Muromachi" at bounding box center [47, 170] width 77 height 13
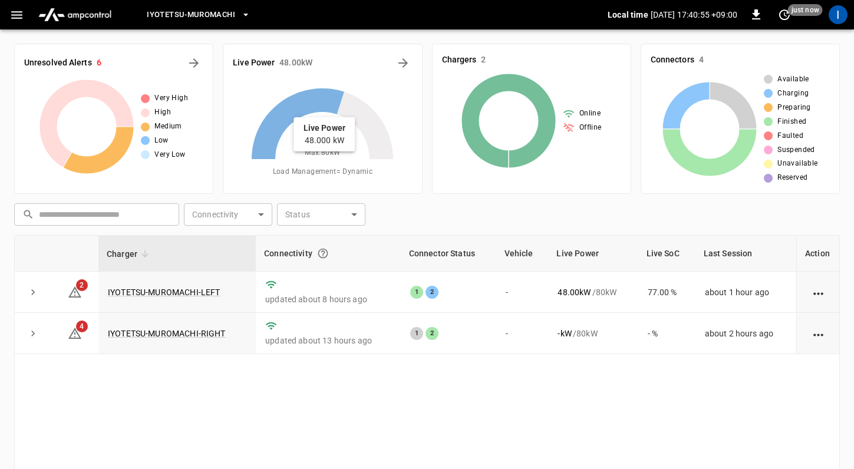
click at [331, 90] on icon at bounding box center [298, 123] width 93 height 71
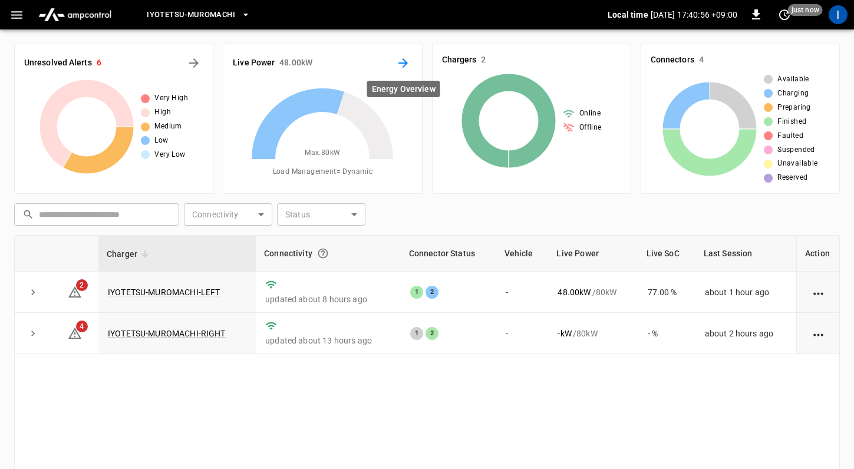
click at [405, 63] on icon "Energy Overview" at bounding box center [403, 62] width 9 height 9
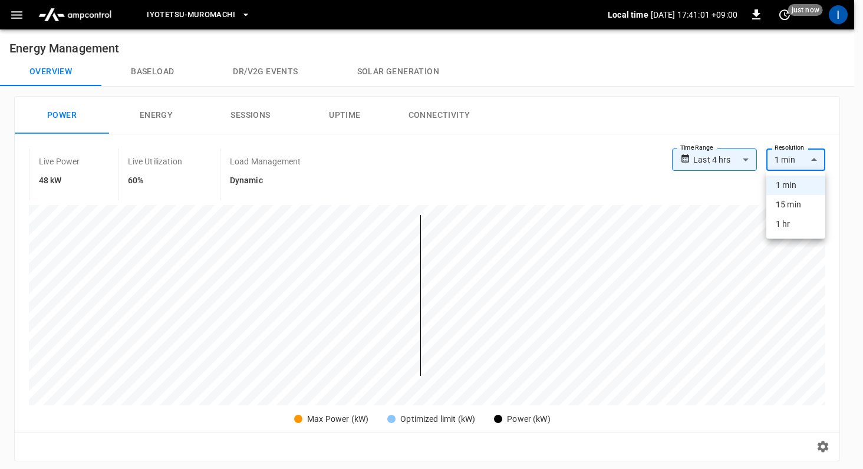
click at [782, 161] on body "**********" at bounding box center [431, 454] width 863 height 908
click at [781, 162] on div at bounding box center [431, 234] width 863 height 469
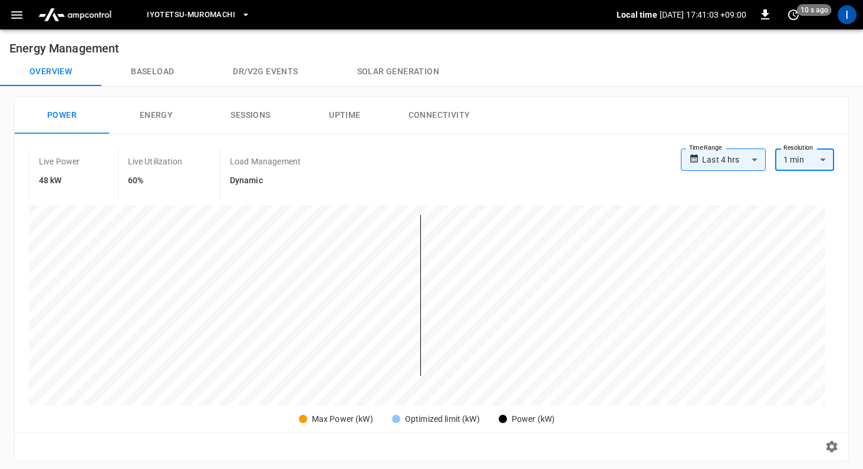
click at [780, 163] on body "**********" at bounding box center [431, 454] width 863 height 908
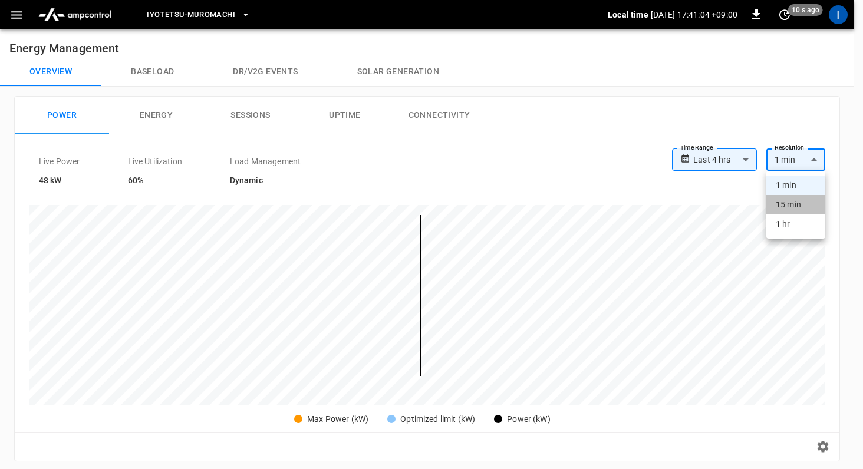
click at [778, 205] on li "15 min" at bounding box center [796, 204] width 59 height 19
type input "***"
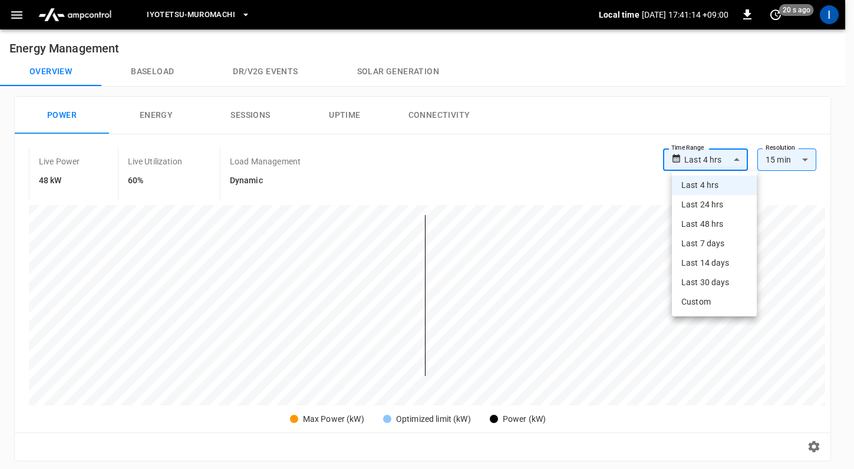
click at [747, 157] on body "**********" at bounding box center [427, 454] width 854 height 908
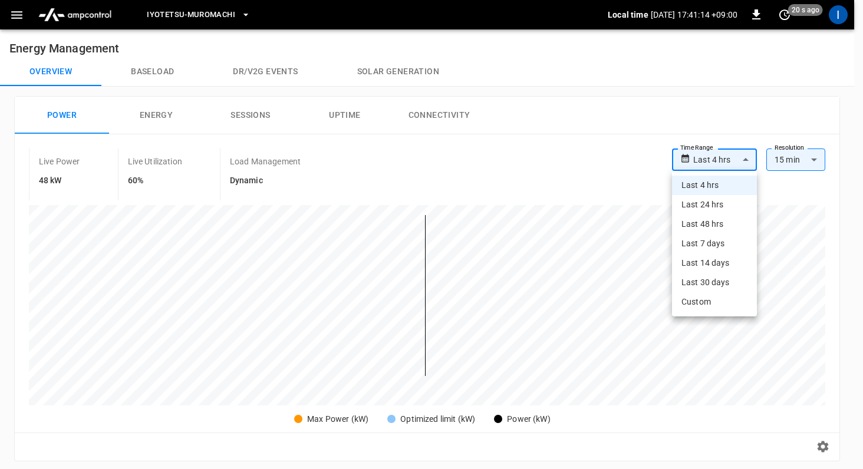
click at [721, 199] on li "Last 24 hrs" at bounding box center [714, 204] width 85 height 19
type input "**********"
type input "**"
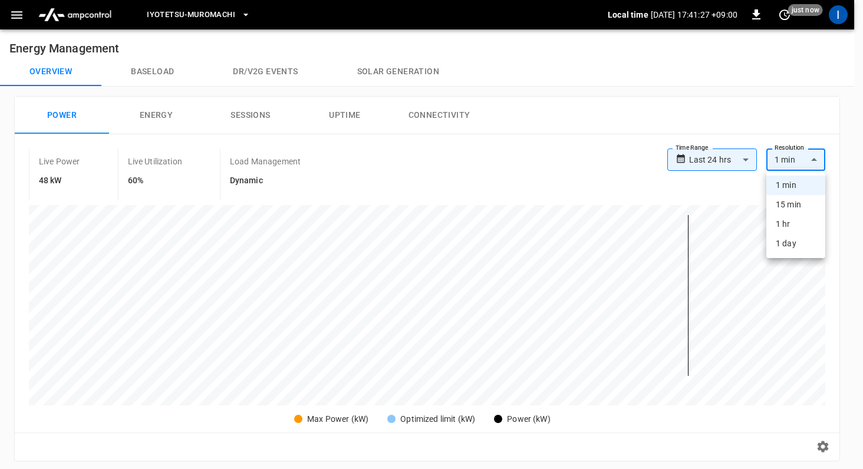
click at [810, 160] on body "**********" at bounding box center [431, 454] width 863 height 908
click at [793, 186] on li "1 min" at bounding box center [796, 185] width 59 height 19
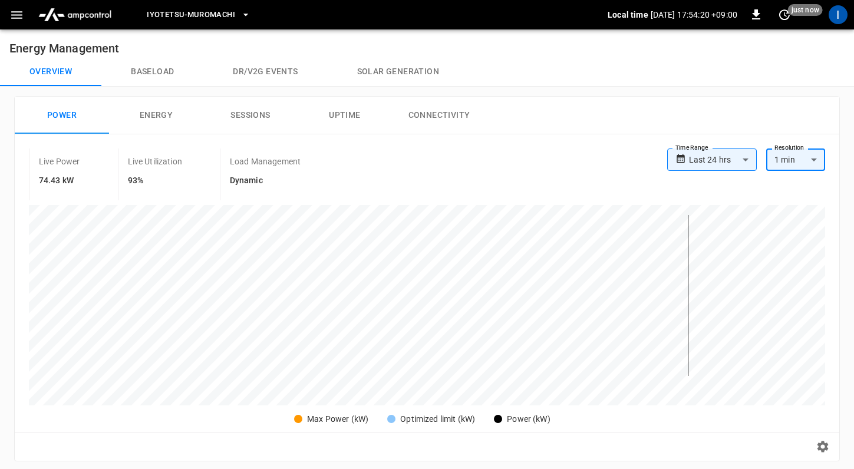
click at [5, 14] on button "button" at bounding box center [17, 15] width 24 height 22
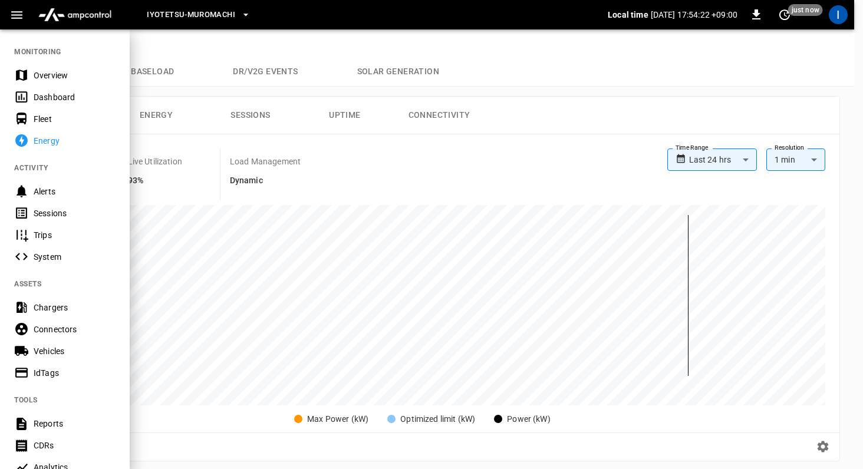
click at [56, 215] on div "Sessions" at bounding box center [75, 214] width 82 height 12
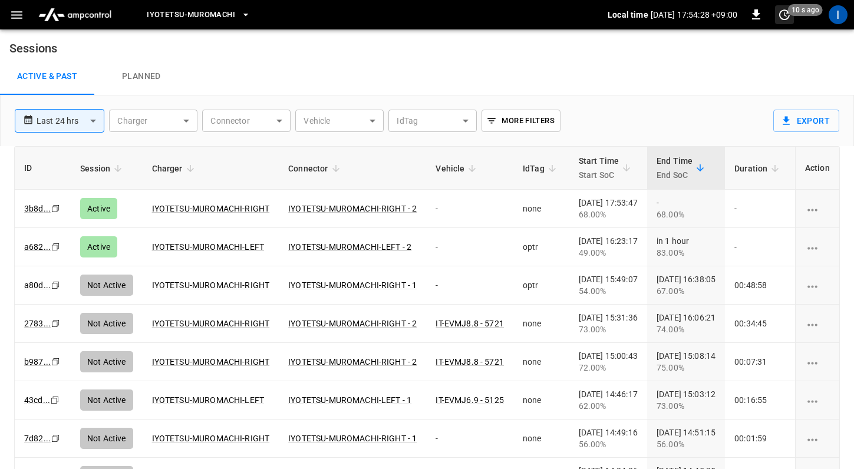
click at [778, 16] on icon "set refresh interval" at bounding box center [785, 15] width 14 height 14
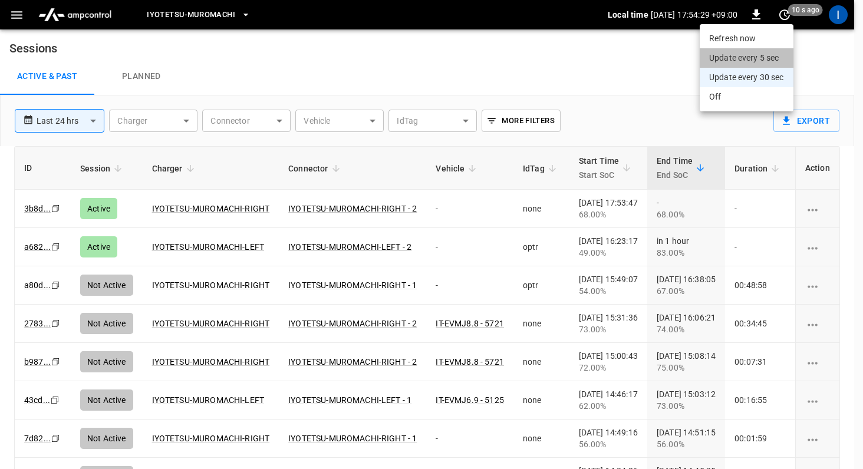
click at [762, 55] on li "Update every 5 sec" at bounding box center [747, 57] width 94 height 19
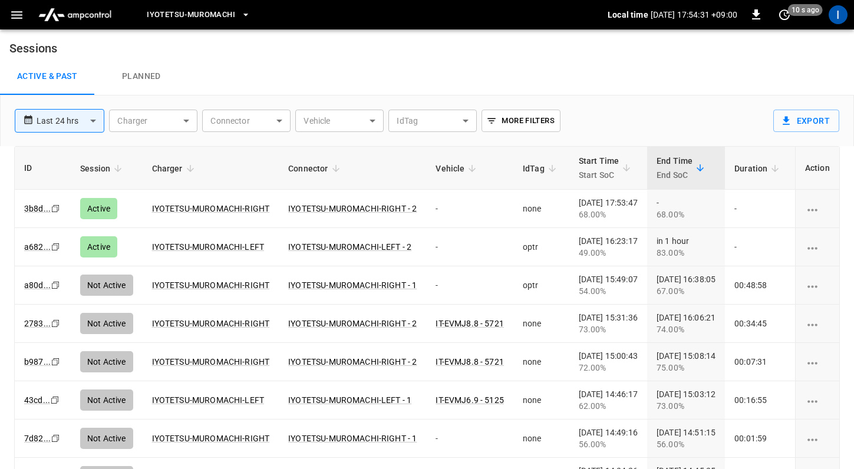
click at [787, 4] on div "Iyotetsu-Muromachi Local time 2025-09-03 17:54:31 +09:00 0 10 s ago I" at bounding box center [427, 14] width 854 height 29
click at [782, 15] on icon "set refresh interval" at bounding box center [785, 15] width 14 height 14
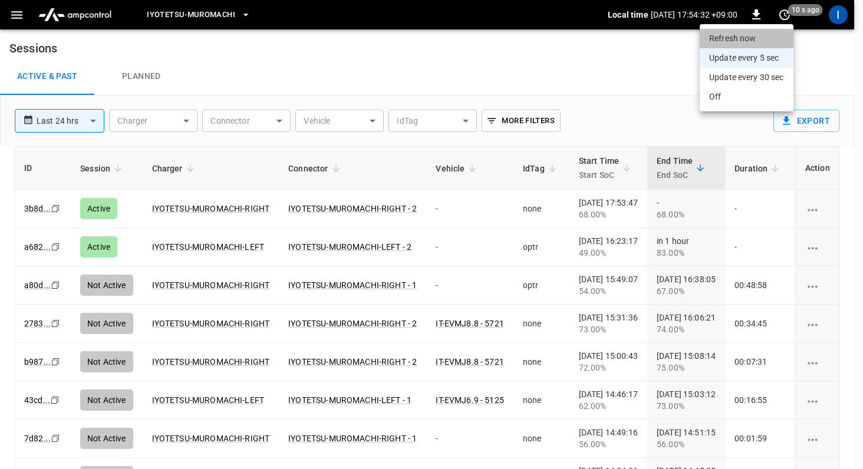
click at [770, 34] on li "Refresh now" at bounding box center [747, 38] width 94 height 19
click at [831, 53] on div at bounding box center [431, 234] width 863 height 469
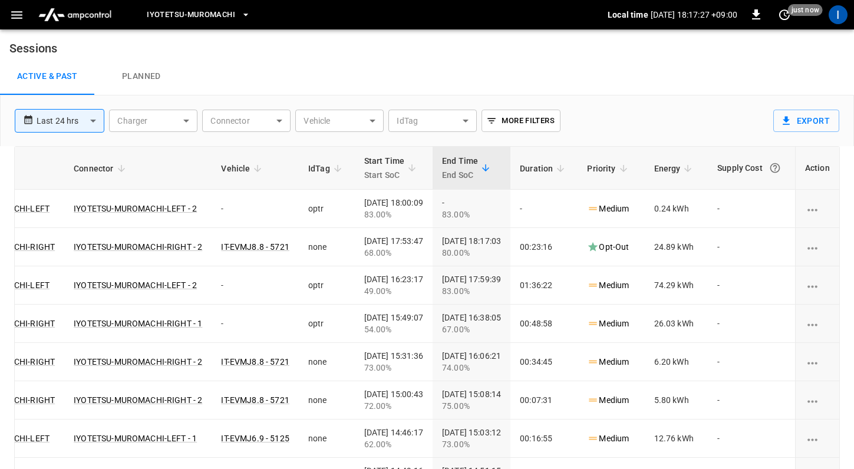
scroll to position [0, 247]
drag, startPoint x: 654, startPoint y: 246, endPoint x: 676, endPoint y: 251, distance: 22.5
click at [676, 251] on td "24.89 kWh" at bounding box center [677, 247] width 64 height 38
copy td "24.89"
drag, startPoint x: 675, startPoint y: 251, endPoint x: 652, endPoint y: 250, distance: 23.6
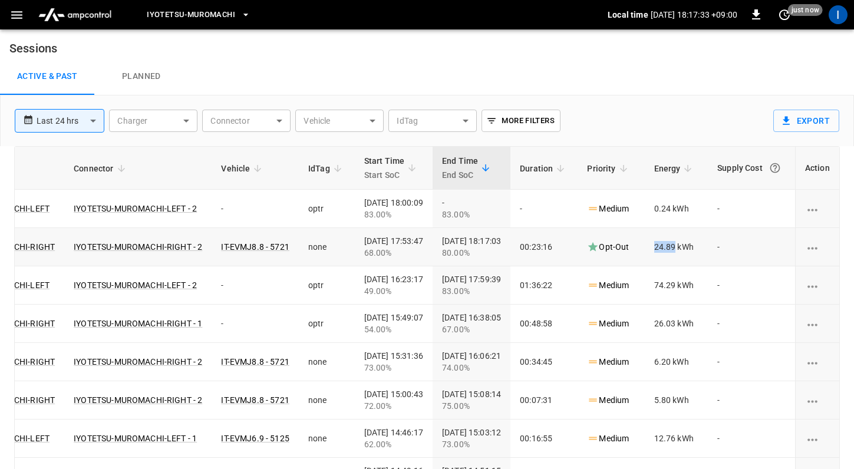
click at [652, 250] on td "24.89 kWh" at bounding box center [677, 247] width 64 height 38
copy td "24.89"
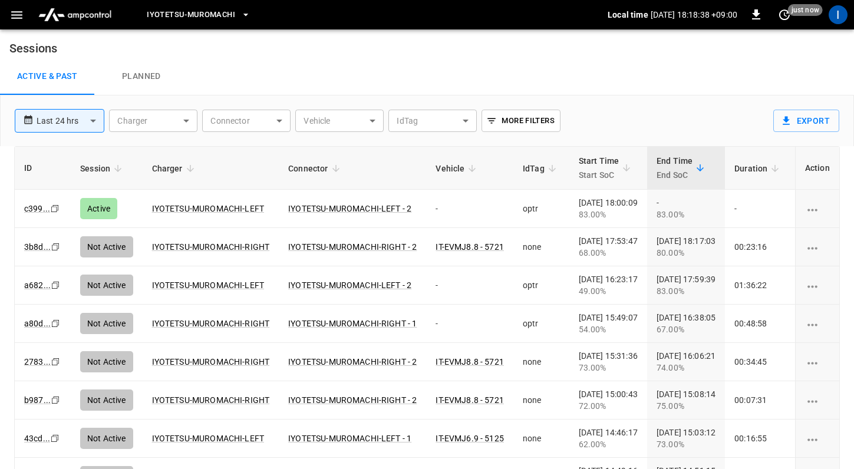
scroll to position [0, 247]
